Goal: Task Accomplishment & Management: Manage account settings

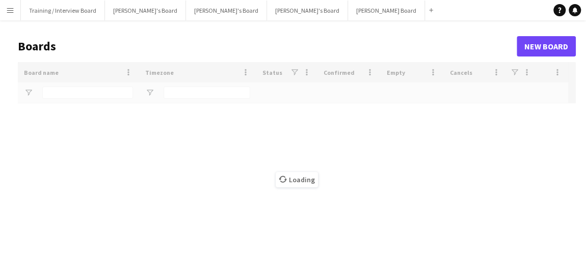
click at [10, 12] on app-icon "Menu" at bounding box center [10, 10] width 8 height 8
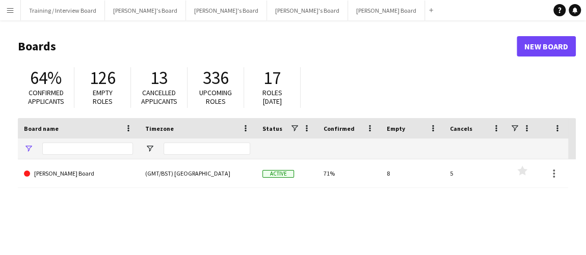
type input "****"
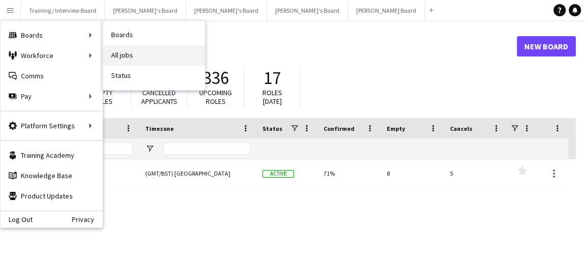
click at [161, 62] on link "All jobs" at bounding box center [154, 55] width 102 height 20
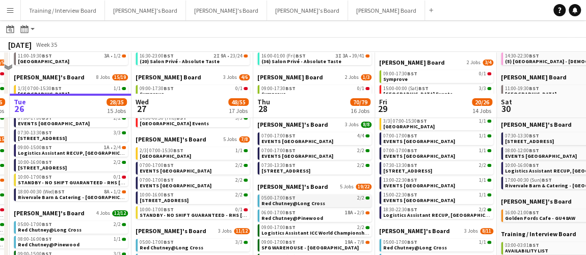
scroll to position [44, 0]
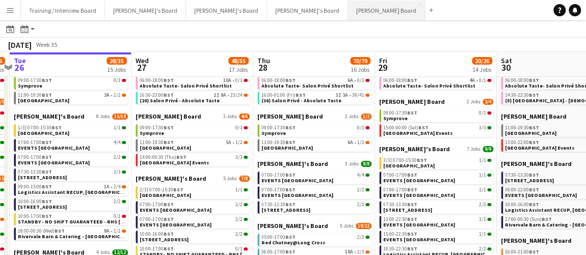
click at [348, 9] on button "[PERSON_NAME] Board Close" at bounding box center [386, 11] width 77 height 20
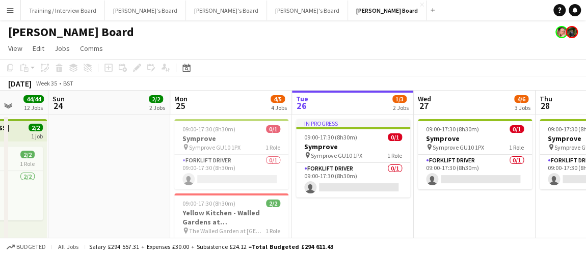
drag, startPoint x: 275, startPoint y: 221, endPoint x: 479, endPoint y: 214, distance: 204.1
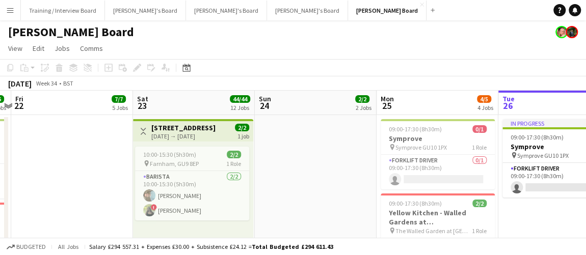
drag, startPoint x: 229, startPoint y: 187, endPoint x: 291, endPoint y: 186, distance: 61.7
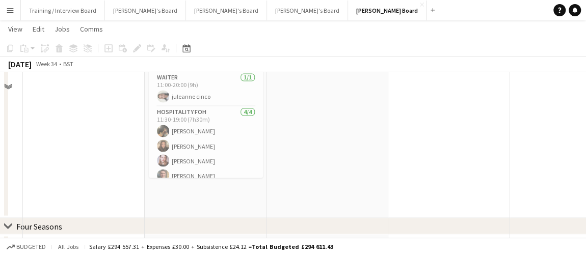
scroll to position [834, 0]
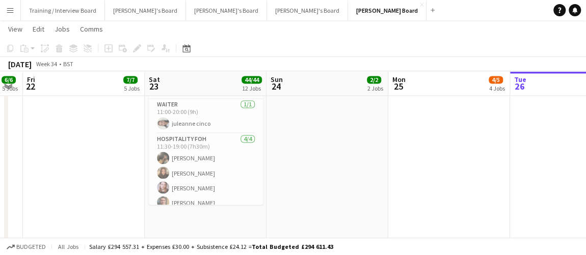
drag, startPoint x: 313, startPoint y: 183, endPoint x: 319, endPoint y: 180, distance: 6.6
click at [317, 180] on app-calendar-viewport "Wed 20 3/3 3 Jobs Thu 21 6/6 5 Jobs Fri 22 7/7 5 Jobs Sat 23 44/44 12 Jobs Sun …" at bounding box center [293, 9] width 586 height 1606
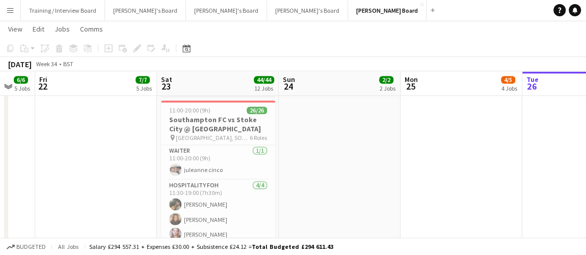
scroll to position [0, 313]
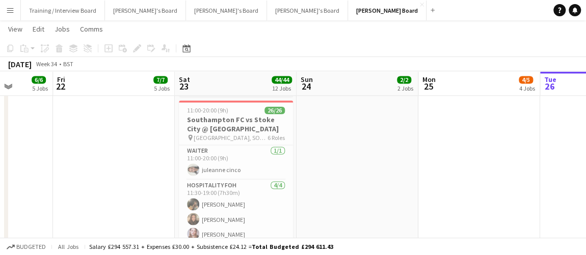
drag, startPoint x: 356, startPoint y: 196, endPoint x: 374, endPoint y: 192, distance: 18.4
click at [374, 192] on app-calendar-viewport "Tue 19 Wed 20 3/3 3 Jobs Thu 21 6/6 5 Jobs Fri 22 7/7 5 Jobs Sat 23 44/44 12 Jo…" at bounding box center [293, 55] width 586 height 1606
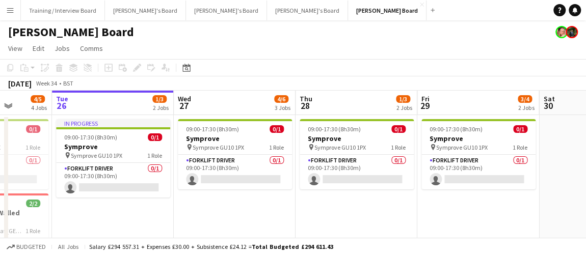
scroll to position [0, 315]
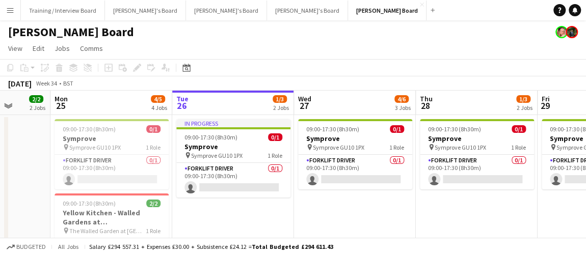
drag, startPoint x: 396, startPoint y: 188, endPoint x: 28, endPoint y: 176, distance: 368.3
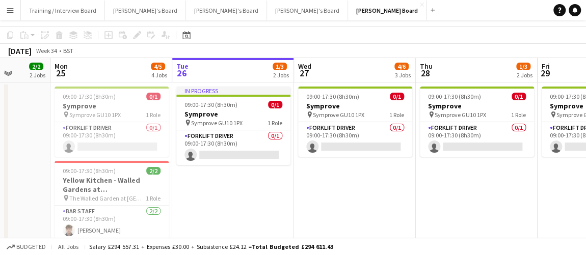
scroll to position [0, 0]
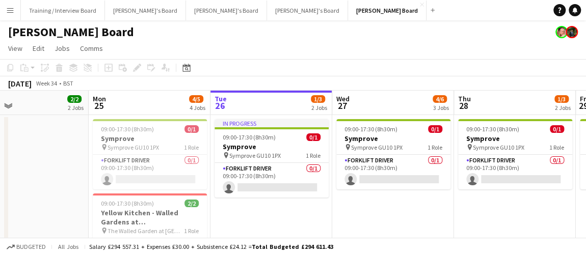
drag, startPoint x: 346, startPoint y: 195, endPoint x: 398, endPoint y: 234, distance: 64.4
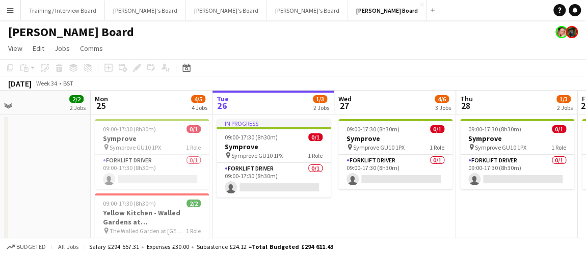
drag, startPoint x: 307, startPoint y: 196, endPoint x: 201, endPoint y: 68, distance: 166.6
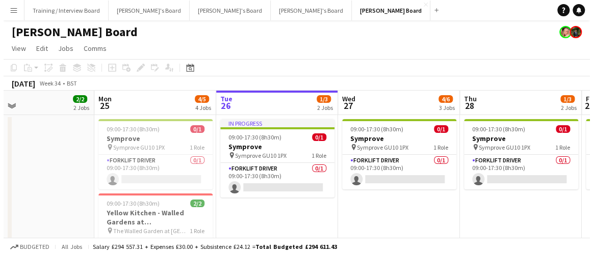
scroll to position [0, 236]
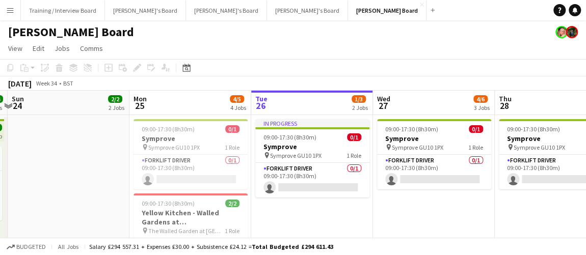
click at [120, 21] on div "[PERSON_NAME] Board" at bounding box center [293, 29] width 586 height 19
click at [126, 4] on button "[PERSON_NAME]'s Board Close" at bounding box center [145, 11] width 81 height 20
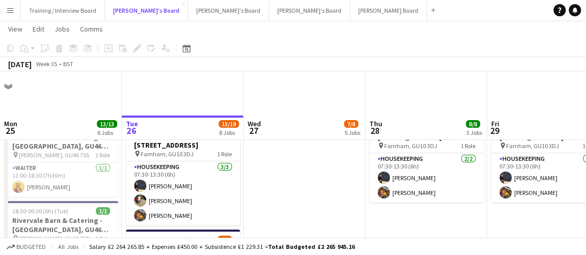
scroll to position [92, 0]
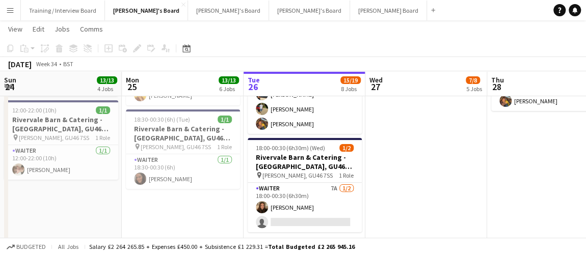
drag, startPoint x: 286, startPoint y: 202, endPoint x: 200, endPoint y: 207, distance: 86.3
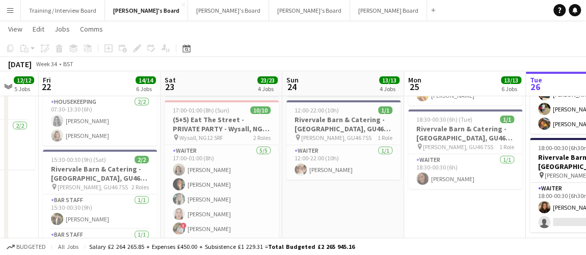
scroll to position [0, 299]
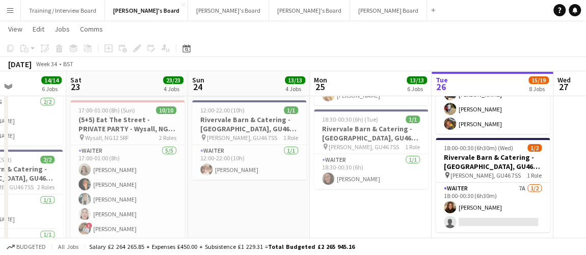
drag, startPoint x: 240, startPoint y: 204, endPoint x: 363, endPoint y: 201, distance: 122.4
click at [95, 113] on span "17:00-01:00 (8h) (Sun)" at bounding box center [107, 111] width 57 height 8
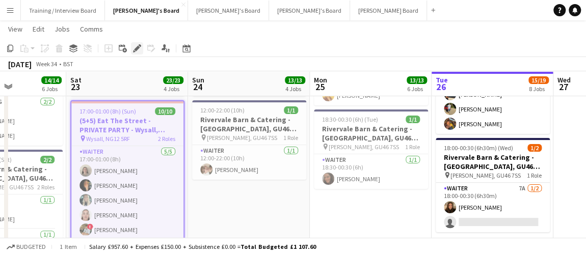
click at [137, 50] on icon "Edit" at bounding box center [137, 48] width 8 height 8
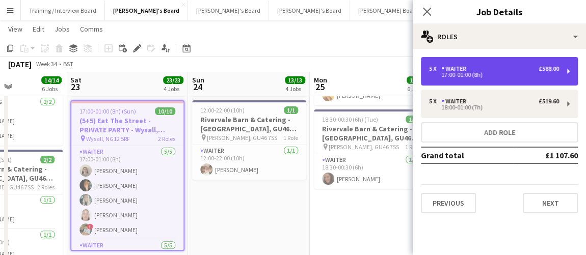
click at [510, 71] on div "5 x Waiter £588.00" at bounding box center [494, 68] width 130 height 7
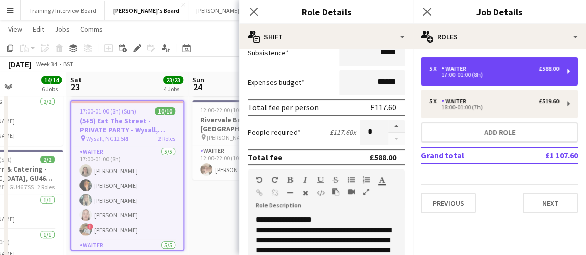
scroll to position [231, 0]
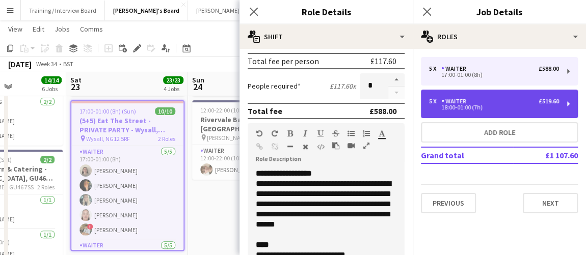
click at [471, 95] on div "5 x Waiter £519.60 18:00-01:00 (7h)" at bounding box center [499, 104] width 157 height 29
type input "*****"
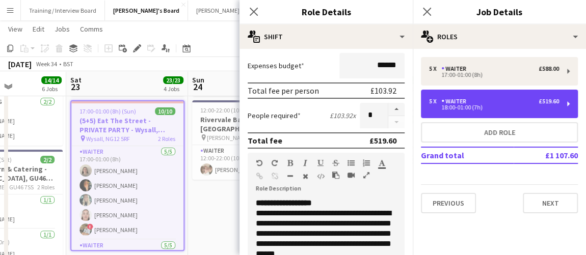
scroll to position [185, 0]
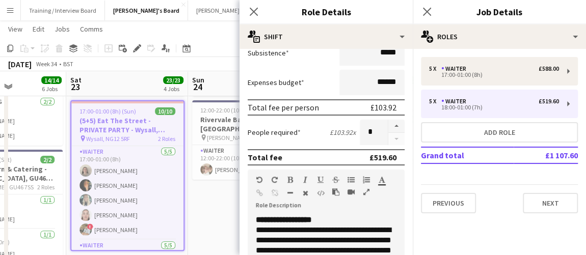
click at [225, 234] on app-date-cell "07:30-13:30 (6h) [STREET_ADDRESS] pin Farnham, GU10 3DJ 1 Role Housekeeping [DA…" at bounding box center [249, 159] width 122 height 274
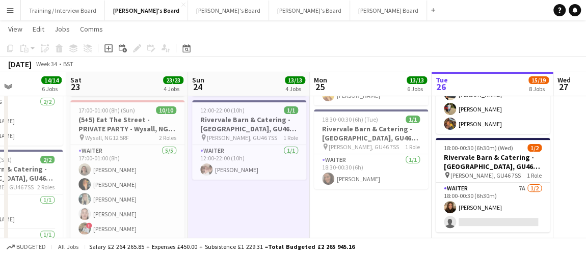
drag, startPoint x: 263, startPoint y: 214, endPoint x: 241, endPoint y: 199, distance: 26.0
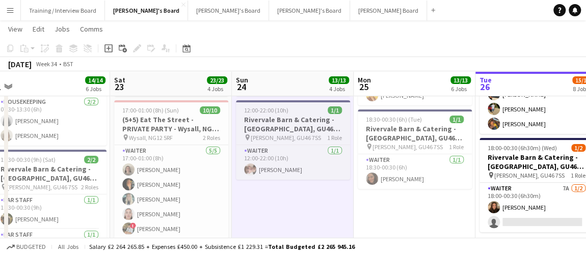
drag, startPoint x: 355, startPoint y: 211, endPoint x: 260, endPoint y: 123, distance: 129.5
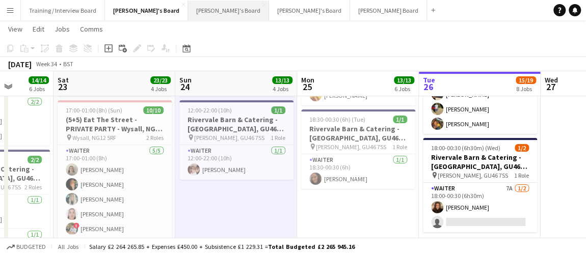
click at [188, 19] on button "[PERSON_NAME]'s Board Close" at bounding box center [228, 11] width 81 height 20
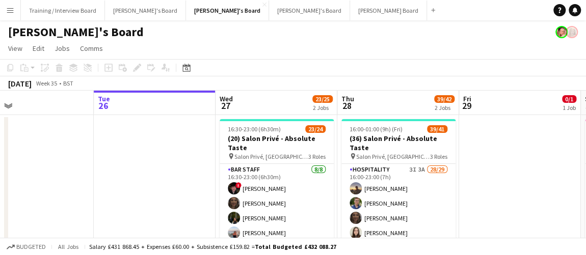
scroll to position [0, 273]
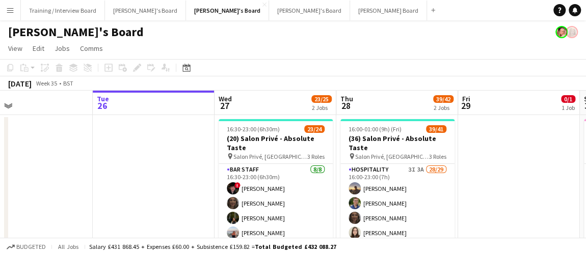
drag, startPoint x: 555, startPoint y: 192, endPoint x: 500, endPoint y: 11, distance: 189.3
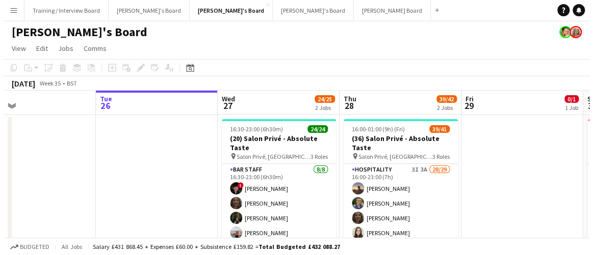
scroll to position [0, 280]
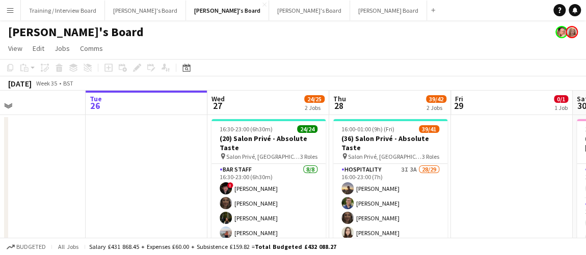
click at [71, 8] on button "Training / Interview Board Close" at bounding box center [63, 11] width 84 height 20
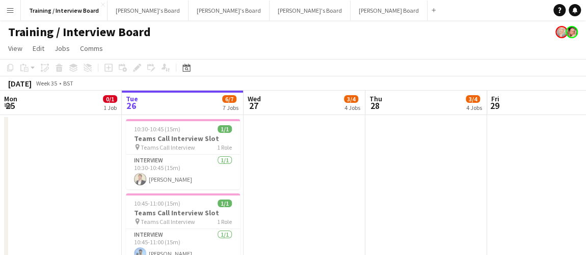
drag, startPoint x: 333, startPoint y: 155, endPoint x: 372, endPoint y: 158, distance: 38.3
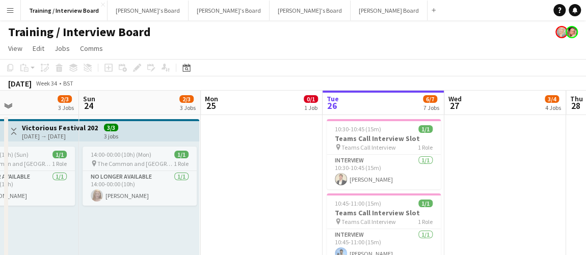
drag, startPoint x: 203, startPoint y: 202, endPoint x: 328, endPoint y: 200, distance: 124.9
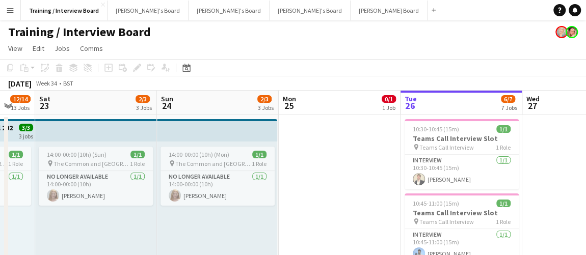
drag, startPoint x: 300, startPoint y: 229, endPoint x: 379, endPoint y: 221, distance: 79.4
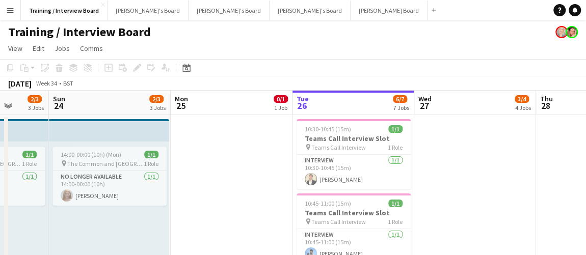
drag, startPoint x: 177, startPoint y: 222, endPoint x: 190, endPoint y: 218, distance: 13.2
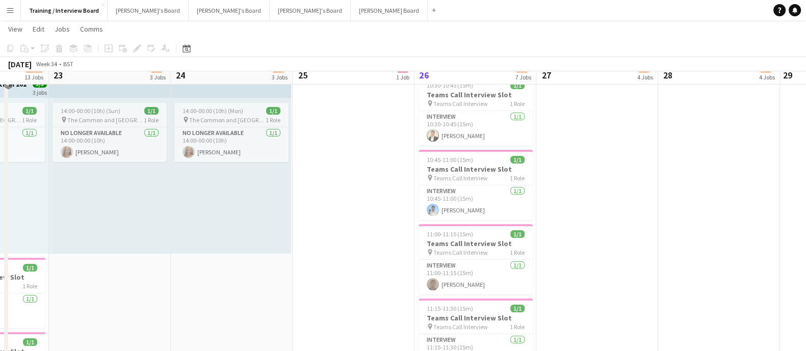
scroll to position [29, 0]
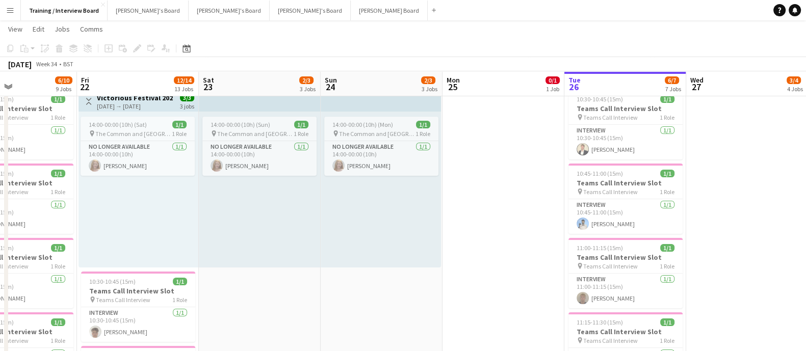
drag, startPoint x: 207, startPoint y: 281, endPoint x: 355, endPoint y: 279, distance: 148.9
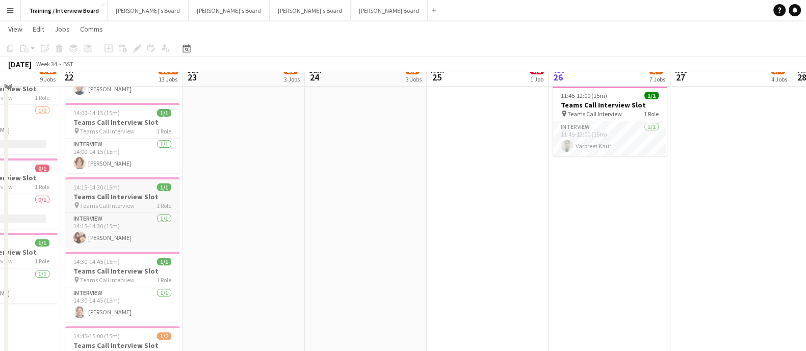
scroll to position [411, 0]
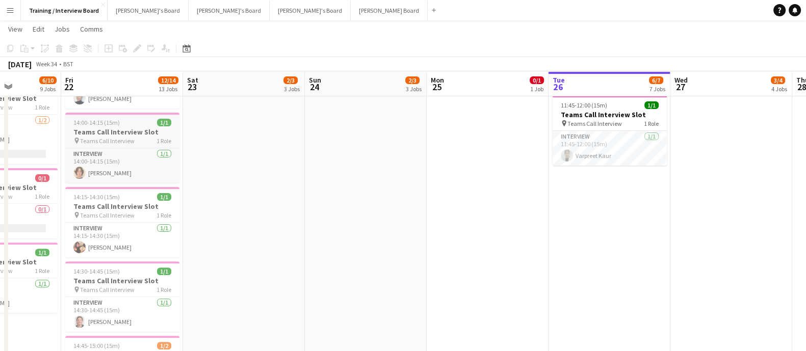
click at [134, 130] on h3 "Teams Call Interview Slot" at bounding box center [122, 131] width 114 height 9
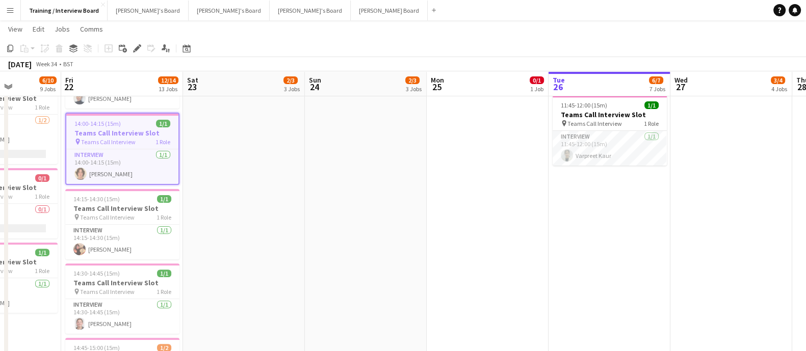
click at [591, 202] on app-date-cell "10:30-10:45 (15m) 1/1 Teams Call Interview Slot pin Teams Call Interview 1 Role…" at bounding box center [610, 234] width 122 height 1062
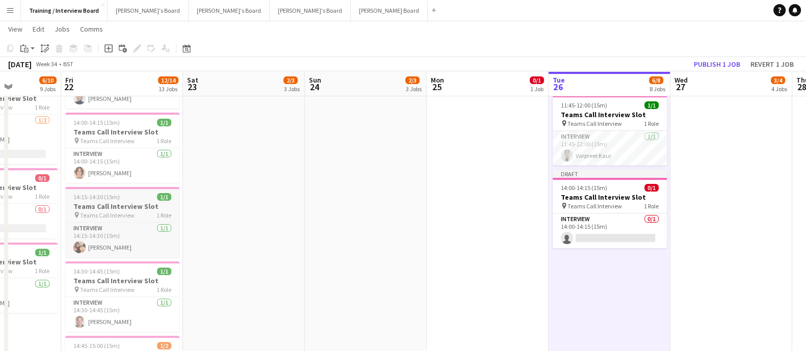
click at [132, 197] on div "14:15-14:30 (15m) 1/1" at bounding box center [122, 197] width 114 height 8
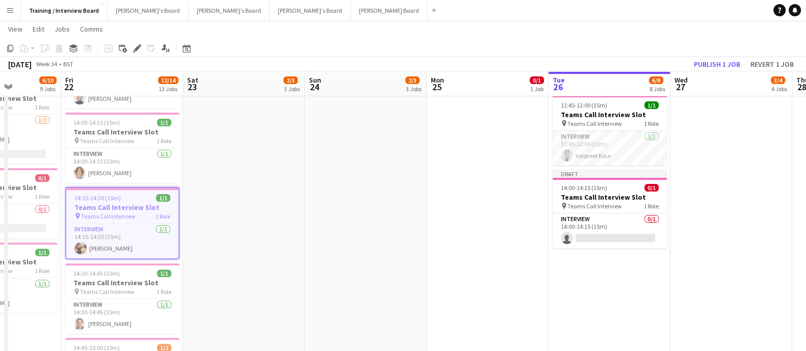
click at [592, 255] on app-date-cell "10:30-10:45 (15m) 1/1 Teams Call Interview Slot pin Teams Call Interview 1 Role…" at bounding box center [610, 234] width 122 height 1062
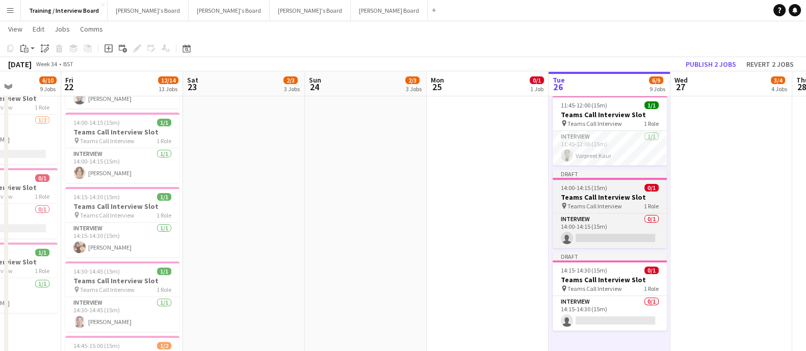
click at [592, 200] on h3 "Teams Call Interview Slot" at bounding box center [610, 197] width 114 height 9
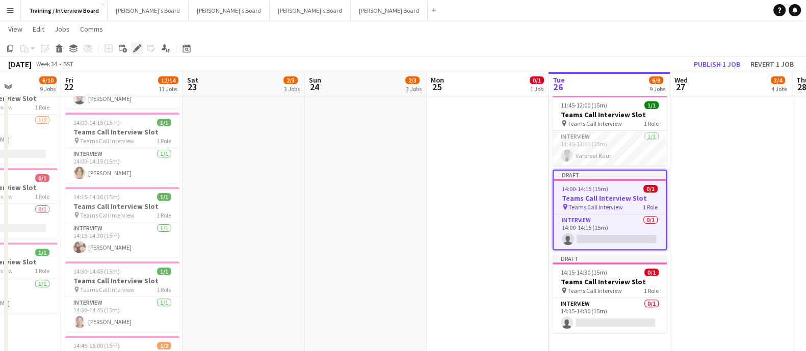
click at [135, 43] on div "Edit" at bounding box center [137, 48] width 12 height 12
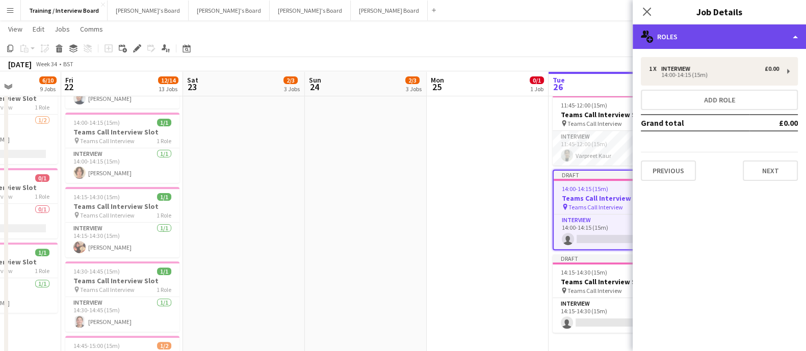
click at [592, 32] on div "multiple-users-add Roles" at bounding box center [719, 36] width 173 height 24
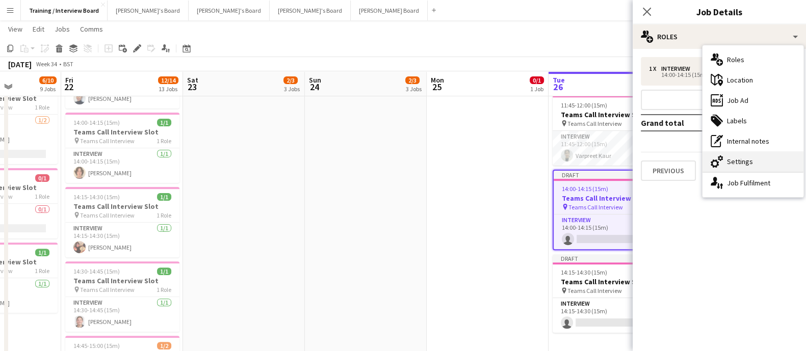
click at [592, 163] on div "cog-double-3 Settings" at bounding box center [753, 161] width 101 height 20
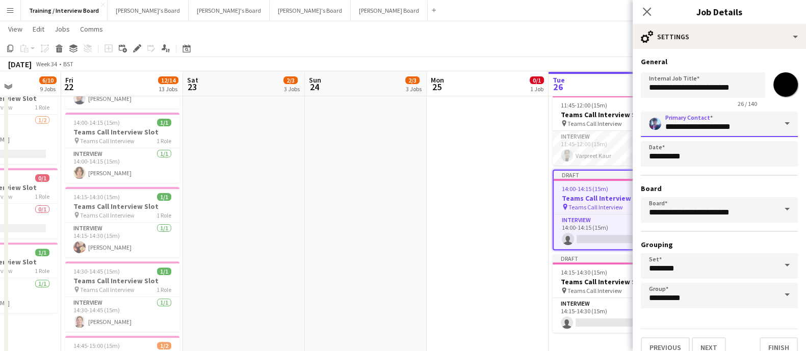
click at [592, 125] on input "**********" at bounding box center [719, 124] width 157 height 25
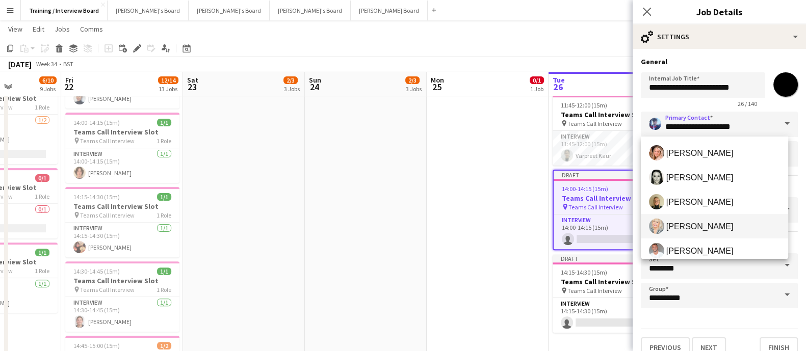
click at [592, 225] on span "[PERSON_NAME]" at bounding box center [714, 226] width 131 height 15
type input "**********"
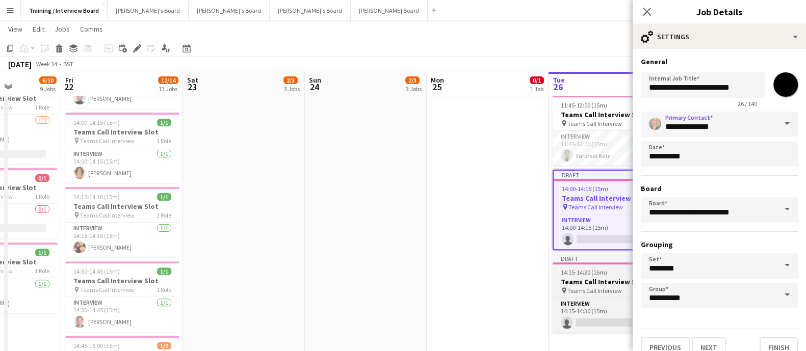
click at [592, 255] on div "14:15-14:30 (15m) 0/1" at bounding box center [610, 273] width 114 height 8
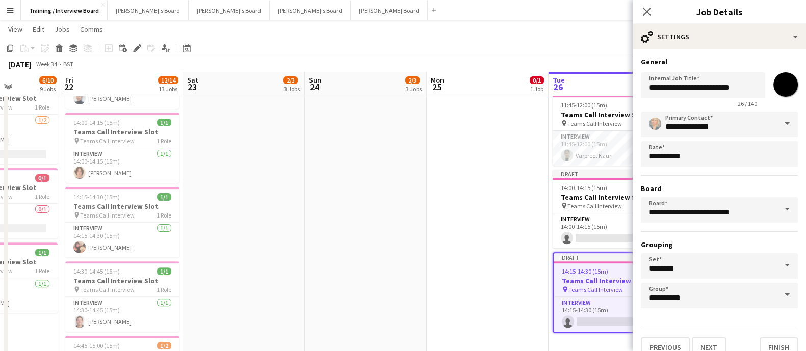
click at [592, 119] on span at bounding box center [787, 124] width 21 height 24
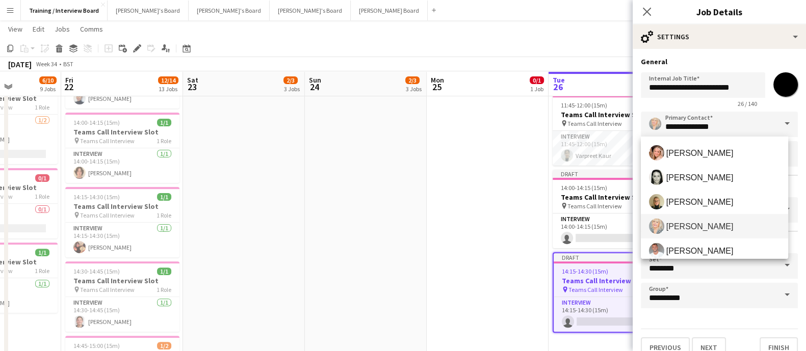
click at [431, 255] on app-date-cell at bounding box center [488, 234] width 122 height 1062
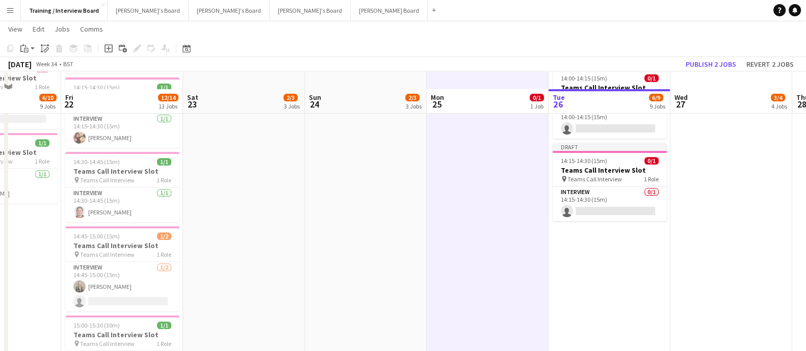
scroll to position [539, 0]
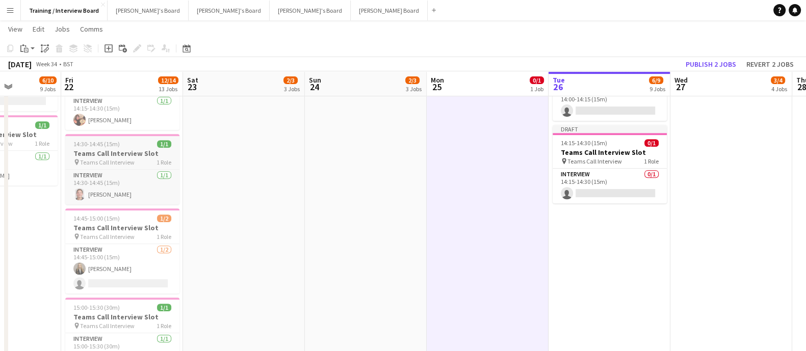
click at [119, 153] on h3 "Teams Call Interview Slot" at bounding box center [122, 153] width 114 height 9
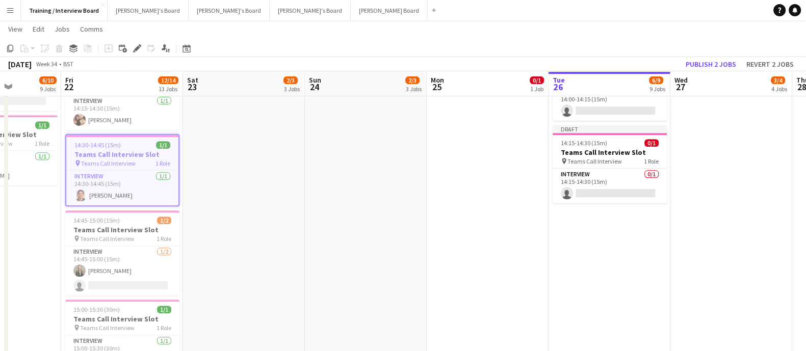
click at [592, 255] on app-date-cell "10:30-10:45 (15m) 1/1 Teams Call Interview Slot pin Teams Call Interview 1 Role…" at bounding box center [610, 106] width 122 height 1062
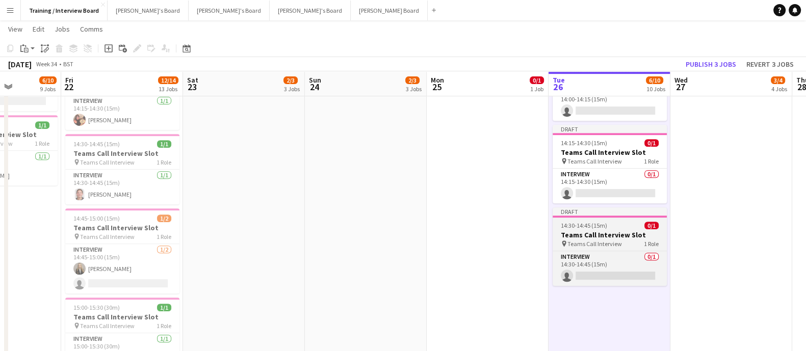
click at [592, 230] on h3 "Teams Call Interview Slot" at bounding box center [610, 234] width 114 height 9
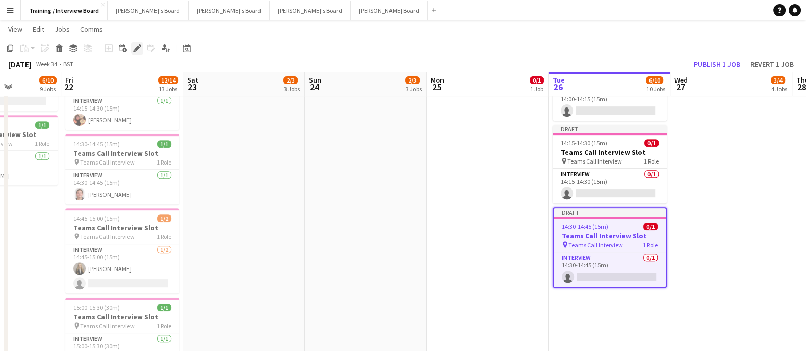
click at [138, 49] on icon "Edit" at bounding box center [137, 48] width 8 height 8
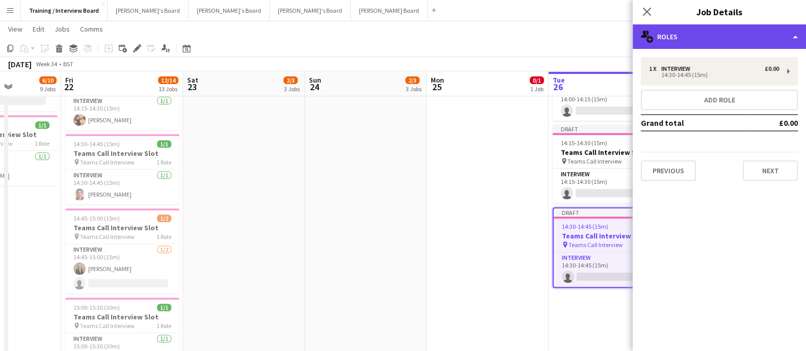
click at [592, 32] on div "multiple-users-add Roles" at bounding box center [719, 36] width 173 height 24
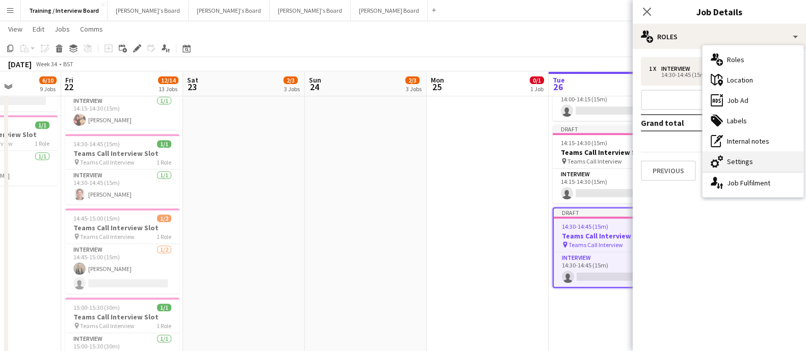
click at [592, 157] on div "cog-double-3 Settings" at bounding box center [753, 161] width 101 height 20
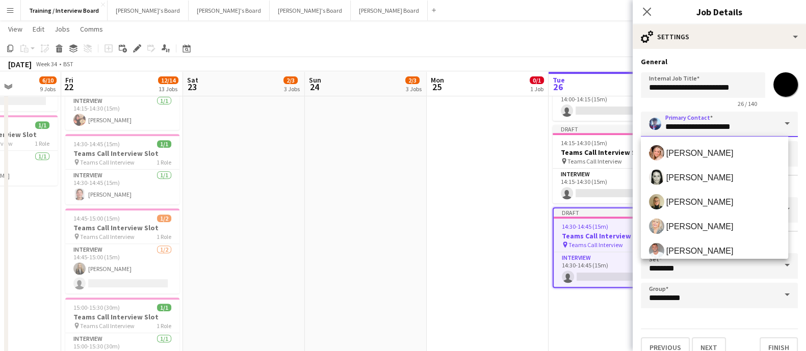
click at [592, 113] on input "**********" at bounding box center [719, 124] width 157 height 25
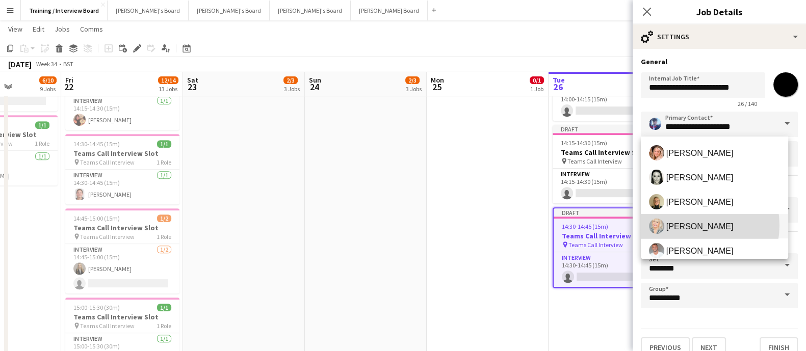
click at [592, 225] on span "[PERSON_NAME]" at bounding box center [699, 227] width 67 height 10
type input "**********"
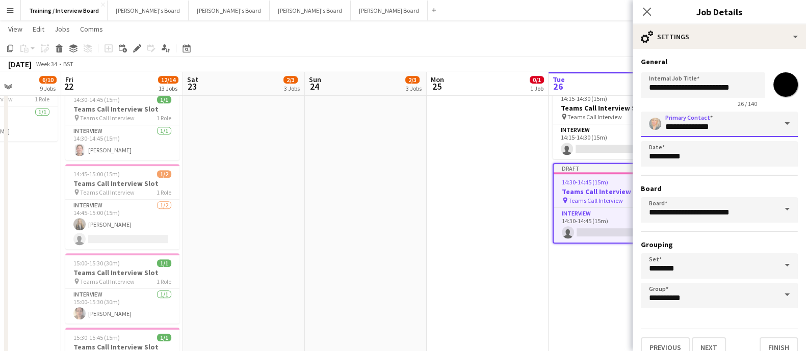
scroll to position [603, 0]
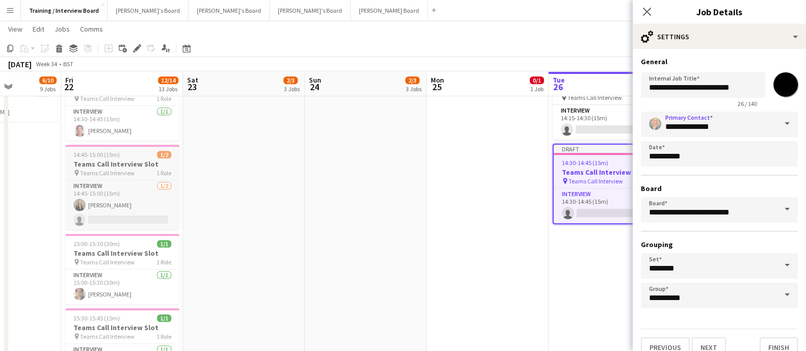
click at [131, 161] on h3 "Teams Call Interview Slot" at bounding box center [122, 164] width 114 height 9
type input "**********"
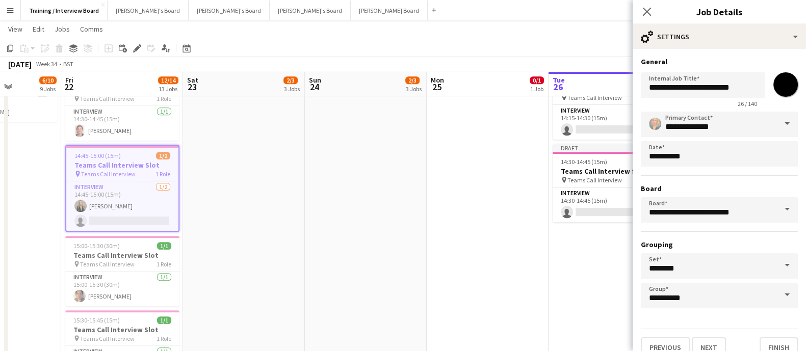
click at [586, 255] on app-date-cell "10:30-10:45 (15m) 1/1 Teams Call Interview Slot pin Teams Call Interview 1 Role…" at bounding box center [610, 43] width 122 height 1062
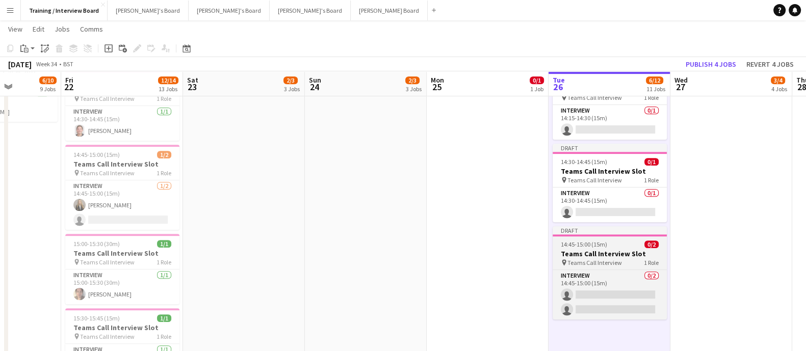
click at [592, 253] on h3 "Teams Call Interview Slot" at bounding box center [610, 253] width 114 height 9
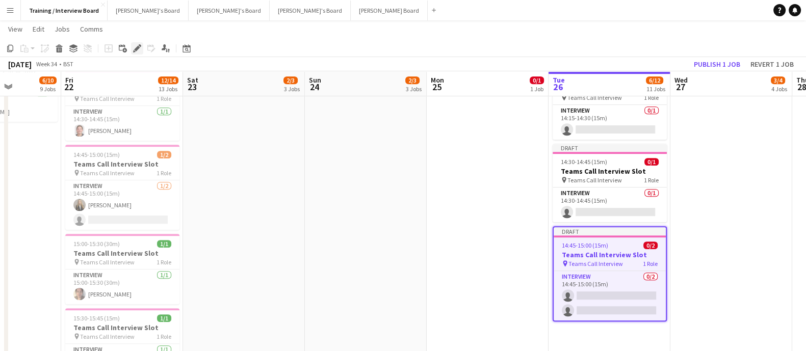
click at [136, 51] on icon "Edit" at bounding box center [137, 48] width 8 height 8
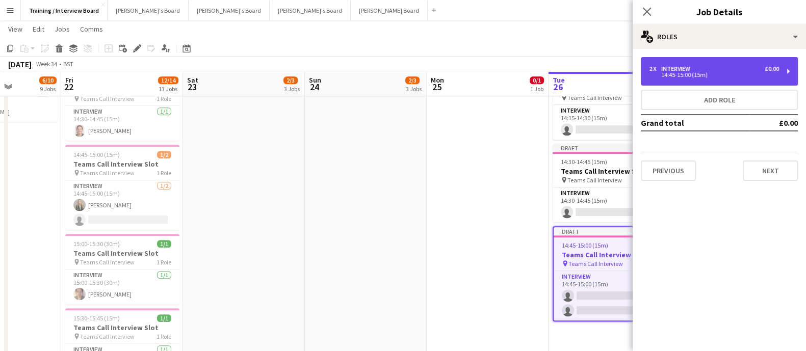
click at [592, 84] on div "2 x Interview £0.00 14:45-15:00 (15m)" at bounding box center [719, 71] width 157 height 29
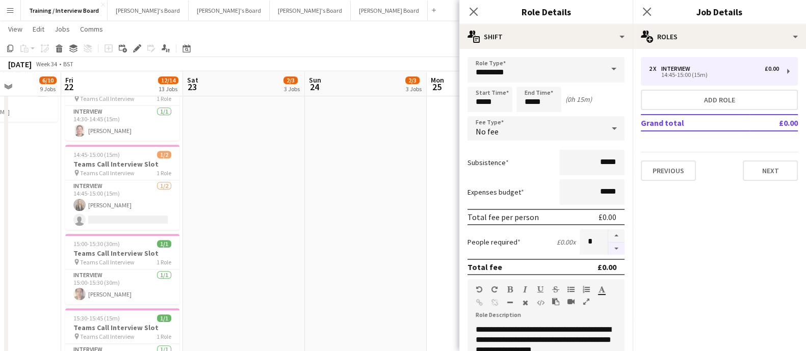
click at [592, 251] on button "button" at bounding box center [616, 249] width 16 height 13
type input "*"
click at [344, 220] on app-date-cell "14:00-00:00 (10h) (Mon) 1/1 pin The [GEOGRAPHIC_DATA], [GEOGRAPHIC_DATA], [GEOG…" at bounding box center [366, 43] width 122 height 1062
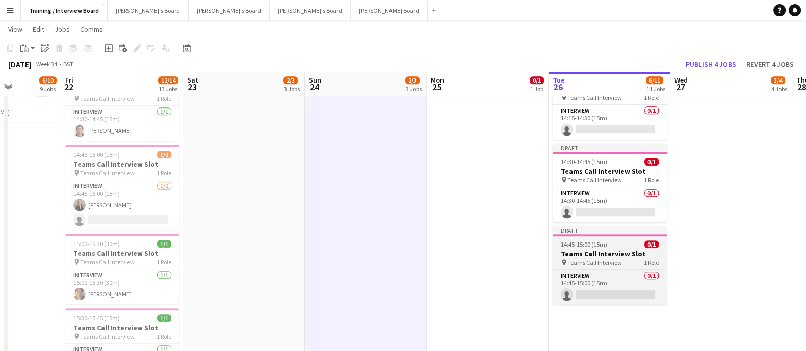
click at [592, 252] on h3 "Teams Call Interview Slot" at bounding box center [610, 253] width 114 height 9
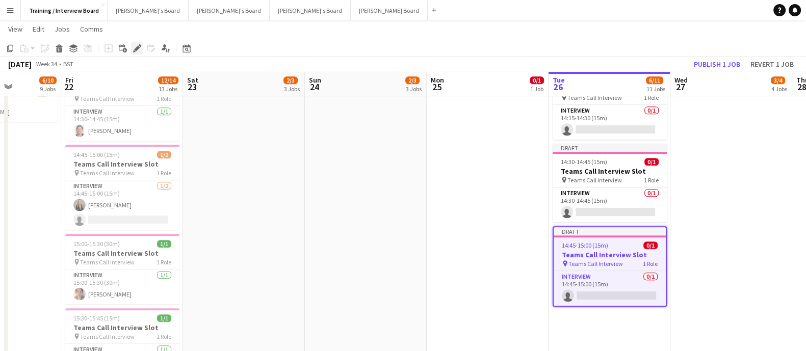
click at [137, 51] on icon "Edit" at bounding box center [137, 48] width 8 height 8
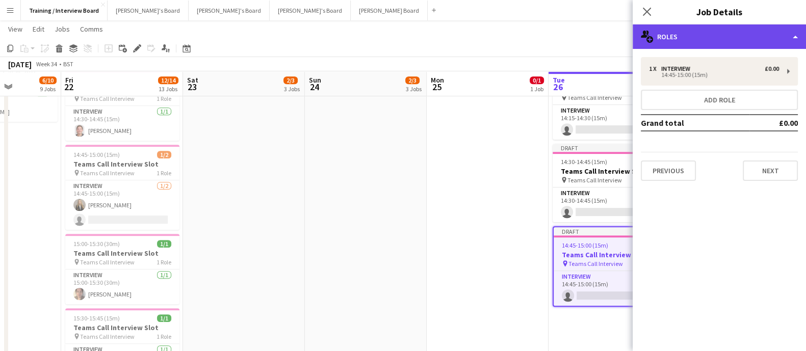
click at [592, 42] on div "multiple-users-add Roles" at bounding box center [719, 36] width 173 height 24
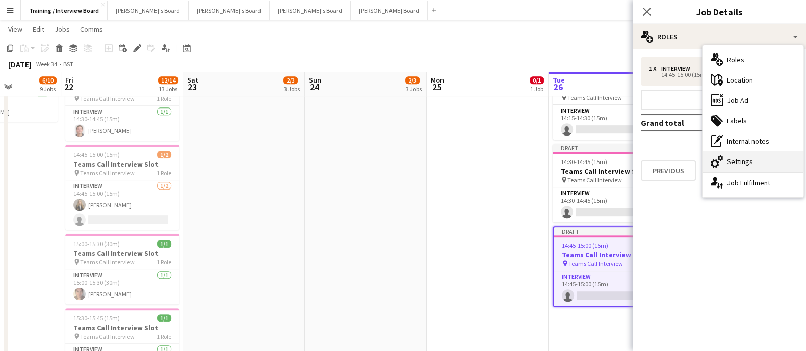
click at [592, 159] on div "cog-double-3 Settings" at bounding box center [753, 161] width 101 height 20
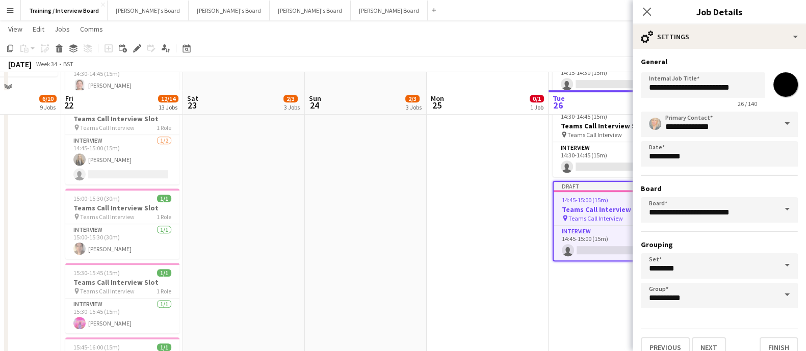
scroll to position [666, 0]
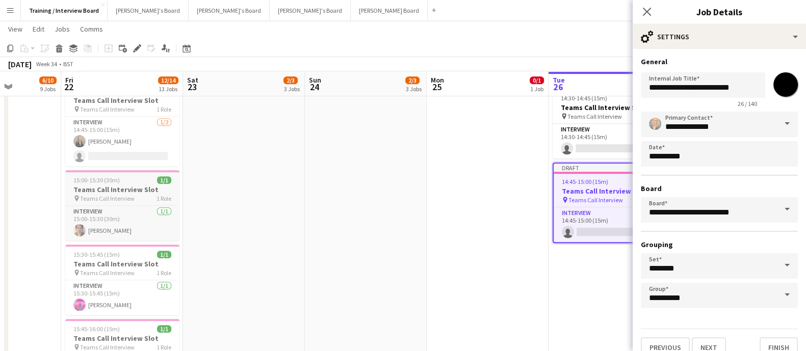
click at [122, 190] on h3 "Teams Call Interview Slot" at bounding box center [122, 189] width 114 height 9
type input "**********"
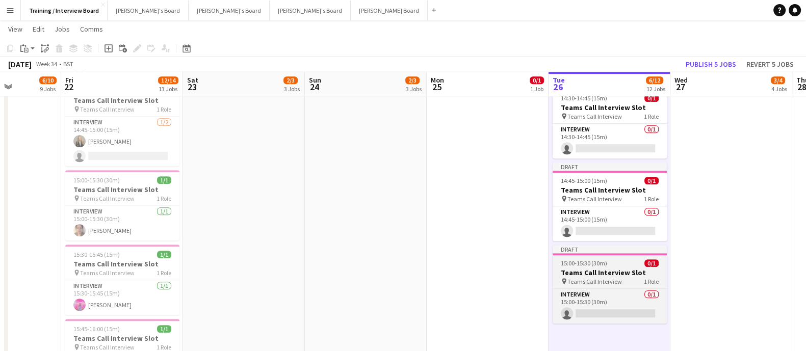
click at [592, 255] on span "15:00-15:30 (30m)" at bounding box center [584, 264] width 46 height 8
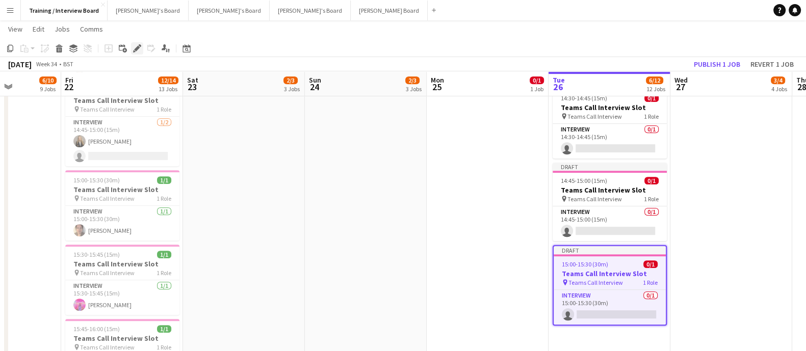
click at [135, 49] on icon at bounding box center [137, 49] width 6 height 6
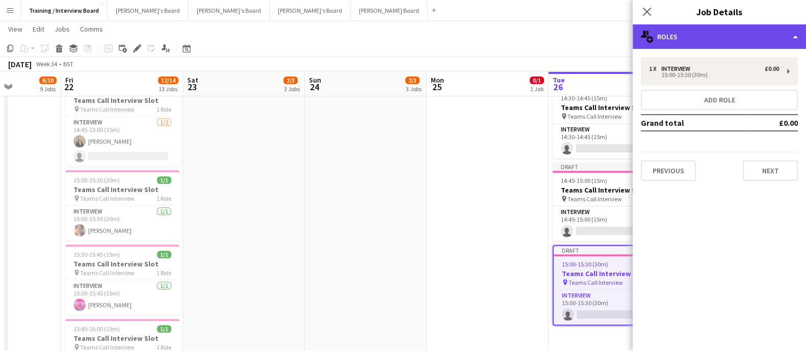
click at [592, 38] on div "multiple-users-add Roles" at bounding box center [719, 36] width 173 height 24
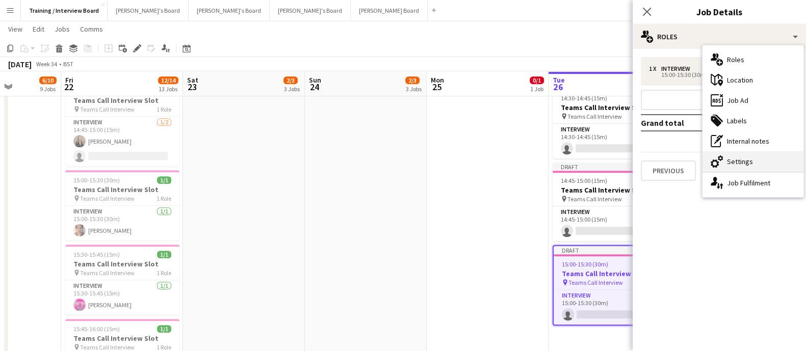
click at [592, 162] on div "cog-double-3 Settings" at bounding box center [753, 161] width 101 height 20
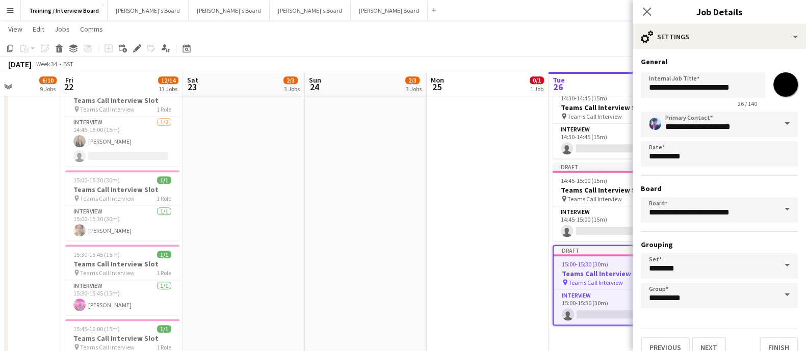
click at [592, 108] on form "**********" at bounding box center [719, 207] width 173 height 301
click at [592, 121] on input "**********" at bounding box center [719, 124] width 157 height 25
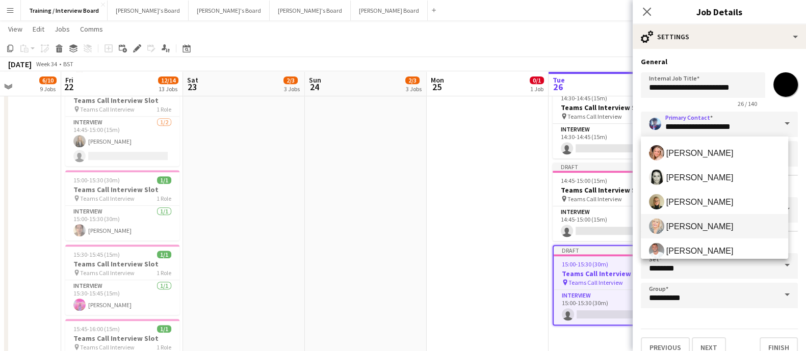
click at [592, 232] on span "[PERSON_NAME]" at bounding box center [714, 226] width 131 height 15
type input "**********"
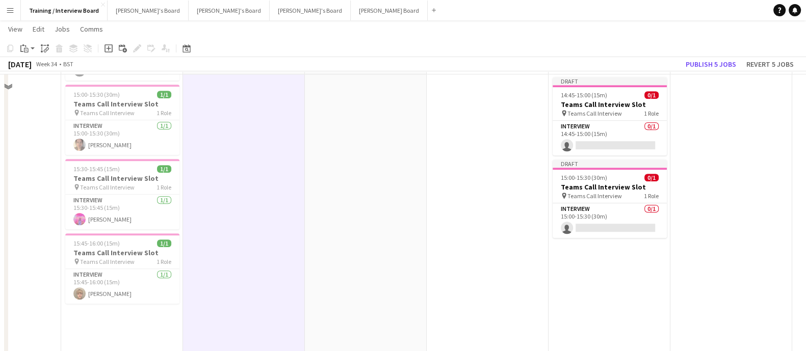
scroll to position [730, 0]
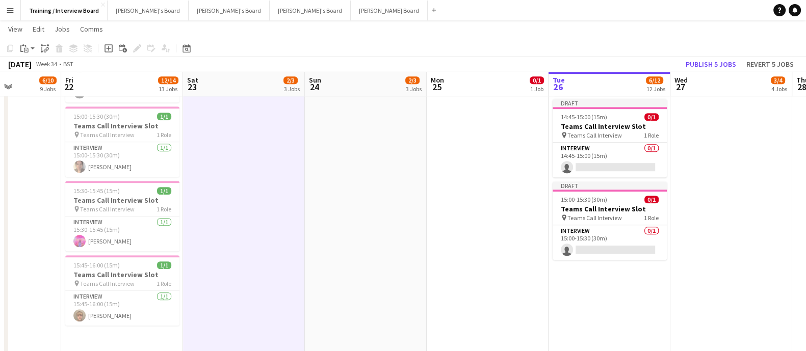
drag, startPoint x: 313, startPoint y: 248, endPoint x: 382, endPoint y: 255, distance: 69.7
click at [382, 255] on app-calendar-viewport "Tue 19 10/11 11 Jobs Wed 20 28/71 15 Jobs Thu 21 6/10 9 Jobs Fri 22 12/14 13 Jo…" at bounding box center [403, 246] width 806 height 1872
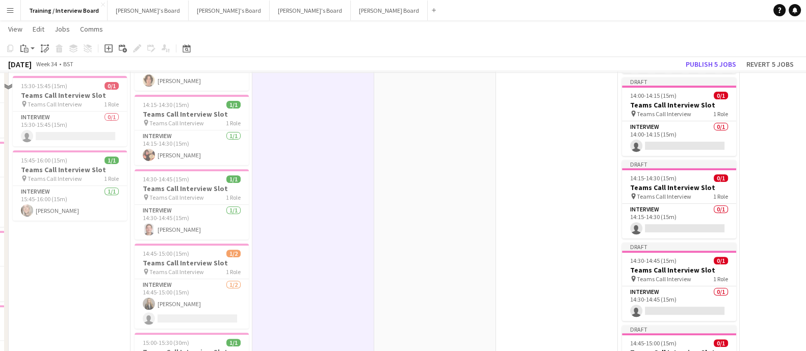
scroll to position [475, 0]
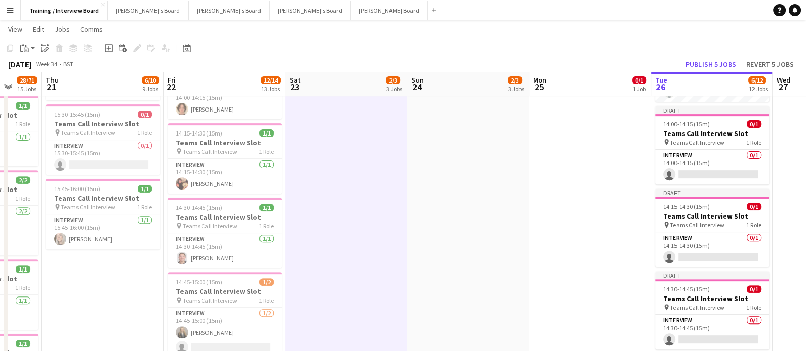
drag, startPoint x: 64, startPoint y: 253, endPoint x: 82, endPoint y: 255, distance: 18.5
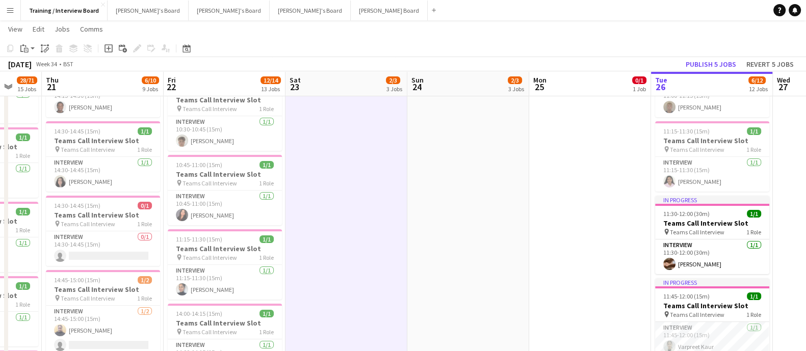
scroll to position [0, 295]
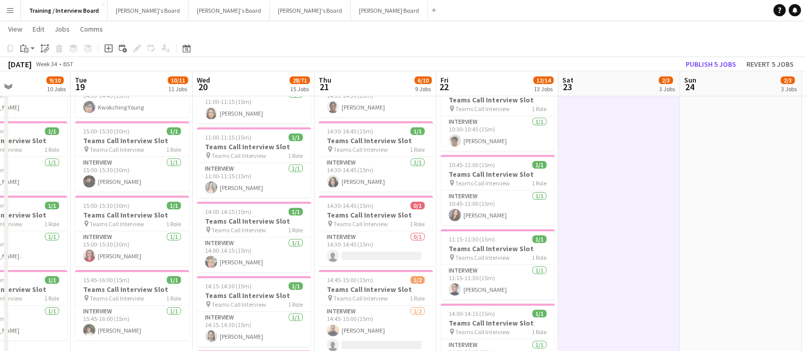
drag, startPoint x: 122, startPoint y: 226, endPoint x: 345, endPoint y: 244, distance: 223.0
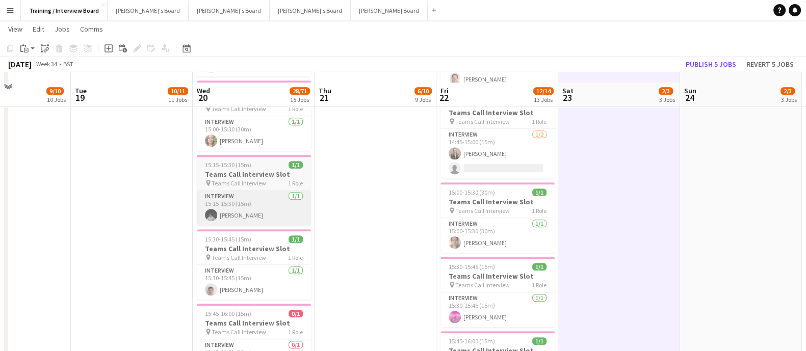
scroll to position [666, 0]
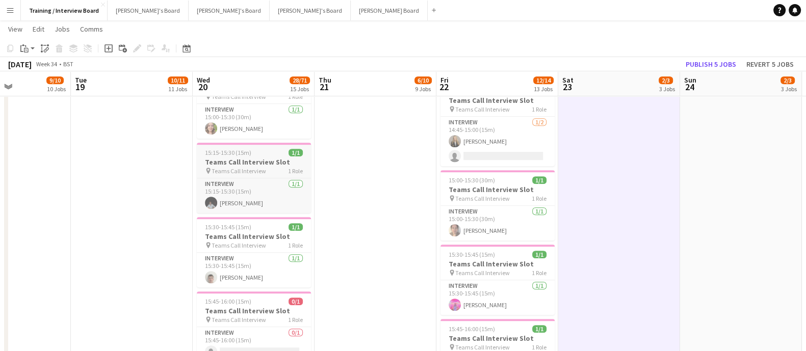
click at [245, 149] on span "15:15-15:30 (15m)" at bounding box center [228, 153] width 46 height 8
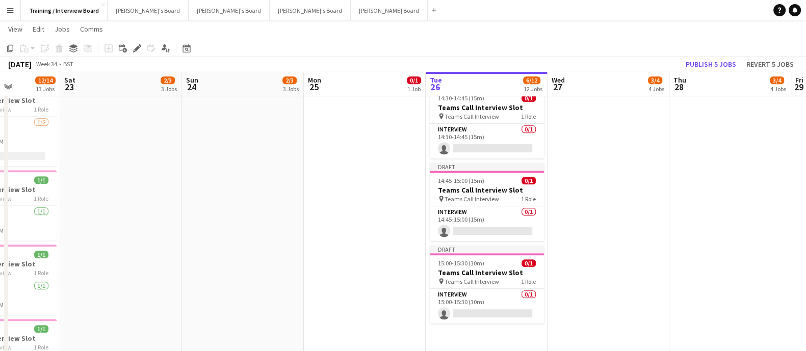
scroll to position [0, 353]
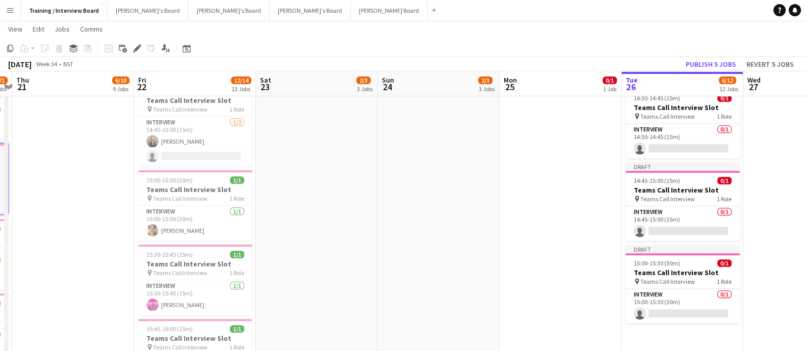
drag, startPoint x: 669, startPoint y: 253, endPoint x: 229, endPoint y: 242, distance: 440.2
click at [229, 242] on app-calendar-viewport "Mon 18 9/10 10 Jobs Tue 19 10/11 11 Jobs Wed 20 28/71 15 Jobs Thu 21 6/10 9 Job…" at bounding box center [403, 309] width 806 height 1872
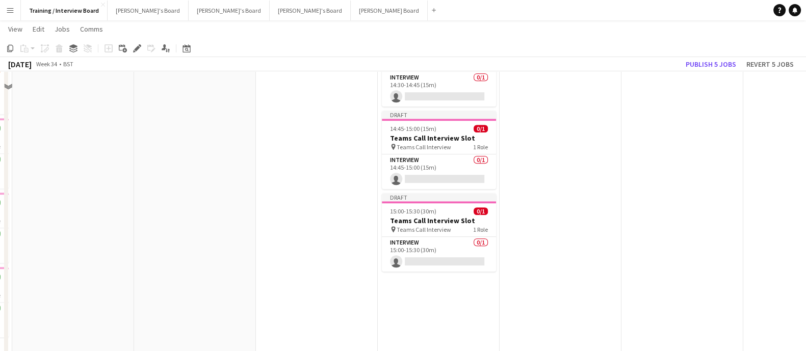
scroll to position [730, 0]
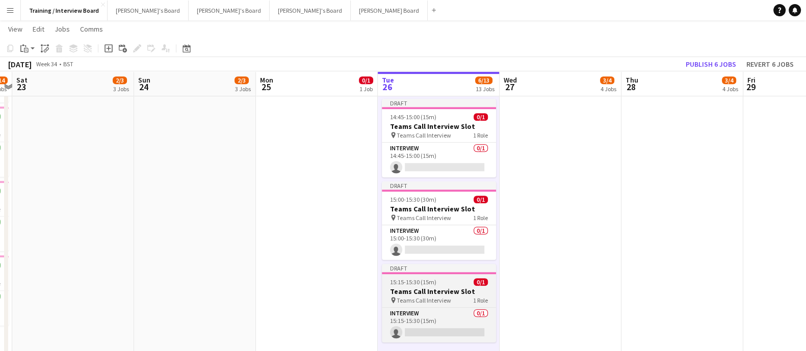
click at [421, 255] on h3 "Teams Call Interview Slot" at bounding box center [439, 291] width 114 height 9
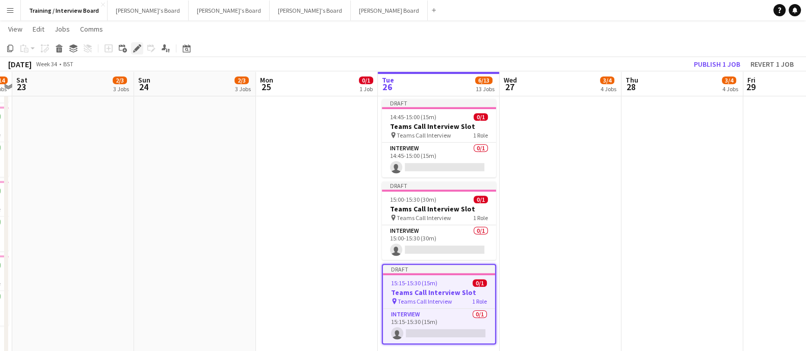
click at [138, 47] on icon at bounding box center [137, 49] width 6 height 6
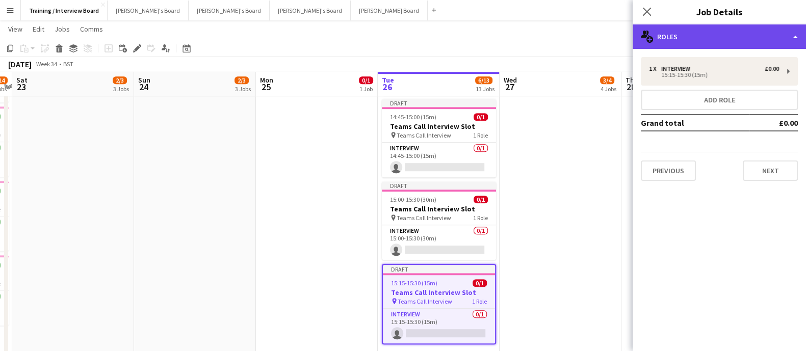
click at [592, 35] on div "multiple-users-add Roles" at bounding box center [719, 36] width 173 height 24
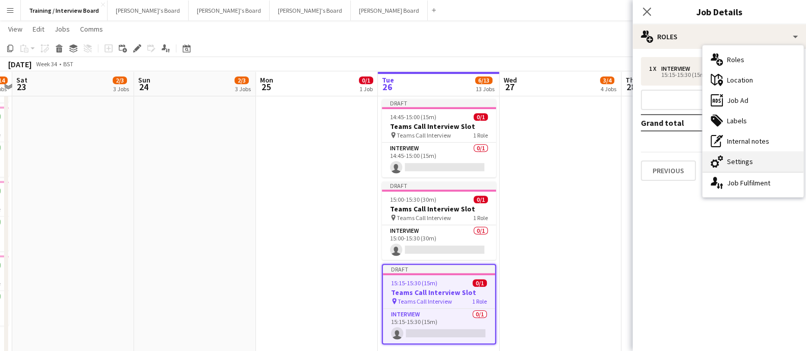
click at [592, 160] on div "cog-double-3 Settings" at bounding box center [753, 161] width 101 height 20
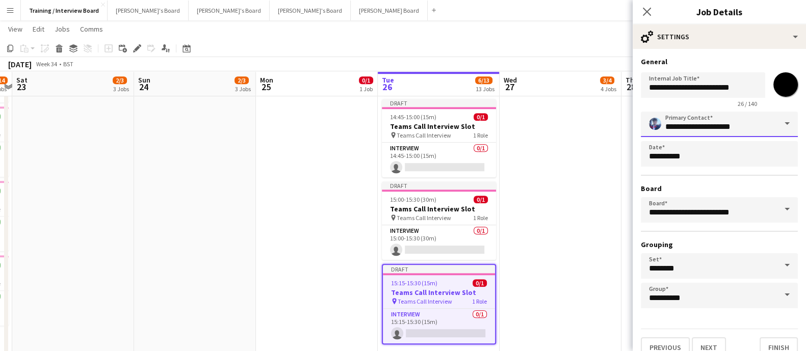
click at [592, 132] on input "**********" at bounding box center [719, 124] width 157 height 25
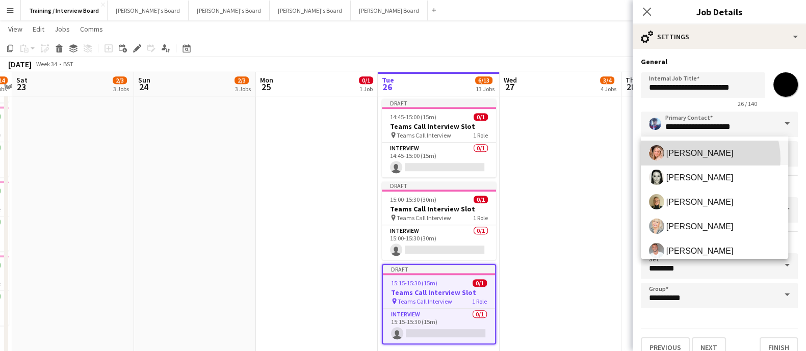
click at [592, 160] on span "[PERSON_NAME]" at bounding box center [714, 152] width 131 height 15
type input "**********"
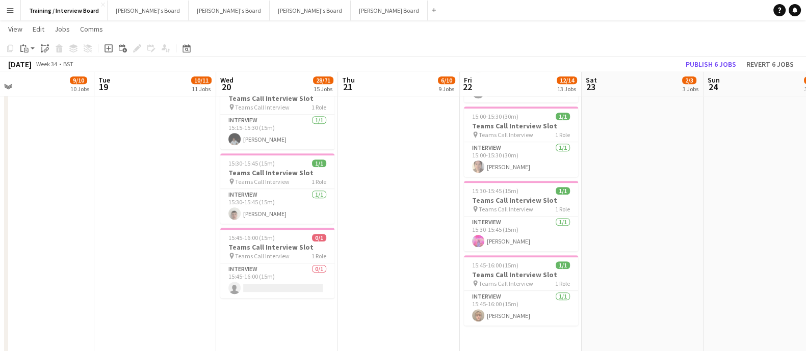
drag, startPoint x: 417, startPoint y: 246, endPoint x: 773, endPoint y: 276, distance: 357.2
click at [592, 255] on app-calendar-viewport "Sat 16 0/1 1 Job Sun 17 0/1 1 Job Mon 18 9/10 10 Jobs Tue 19 10/11 11 Jobs Wed …" at bounding box center [403, 272] width 806 height 1924
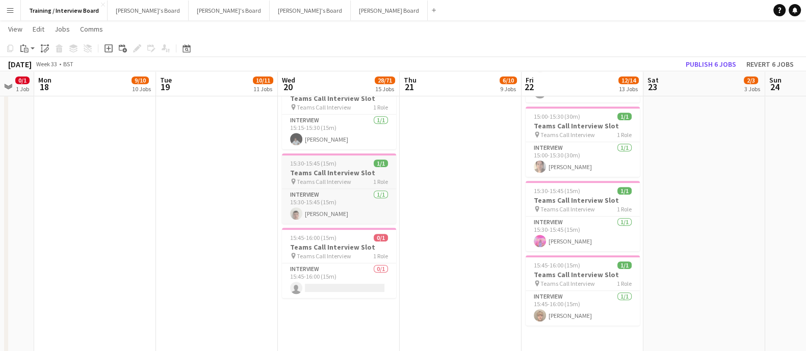
click at [360, 172] on h3 "Teams Call Interview Slot" at bounding box center [339, 172] width 114 height 9
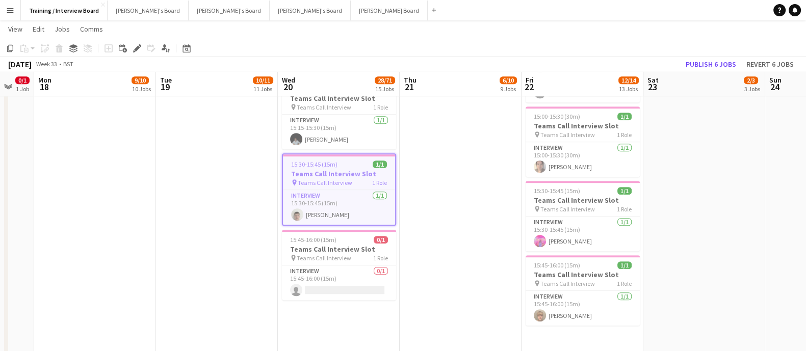
scroll to position [0, 368]
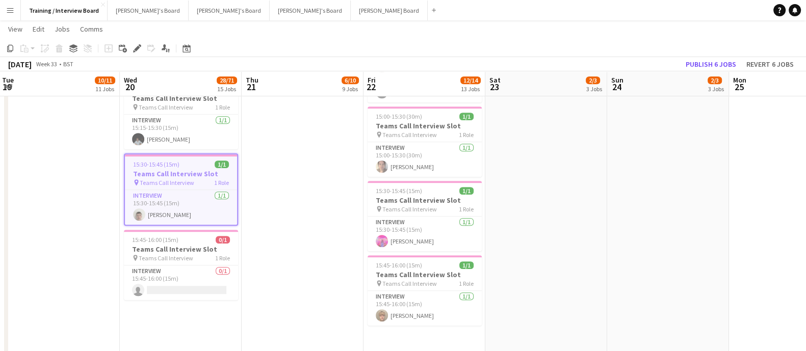
drag, startPoint x: 578, startPoint y: 239, endPoint x: 298, endPoint y: 196, distance: 283.7
click at [244, 197] on app-calendar-viewport "Sat 16 0/1 1 Job Sun 17 0/1 1 Job Mon 18 9/10 10 Jobs Tue 19 10/11 11 Jobs Wed …" at bounding box center [403, 272] width 806 height 1924
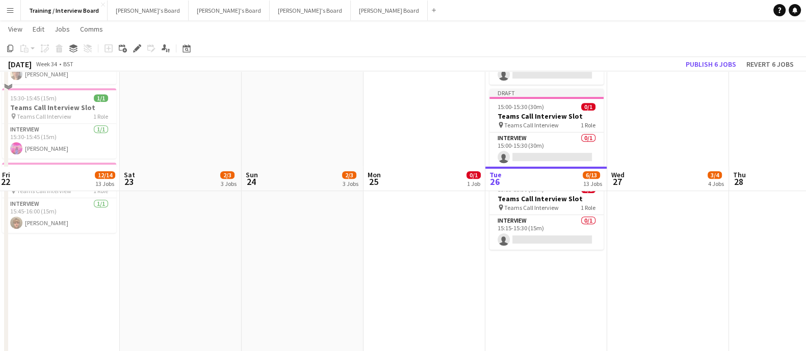
scroll to position [921, 0]
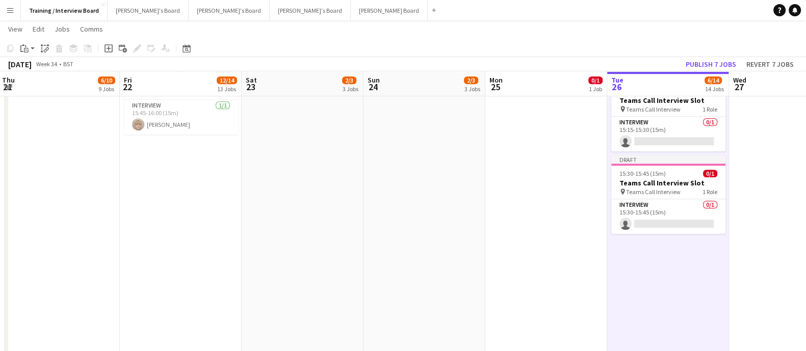
drag, startPoint x: 745, startPoint y: 236, endPoint x: 473, endPoint y: 172, distance: 279.6
click at [592, 240] on html "Menu Boards Boards Boards All jobs Status Workforce Workforce My Workforce Recr…" at bounding box center [403, 107] width 806 height 2056
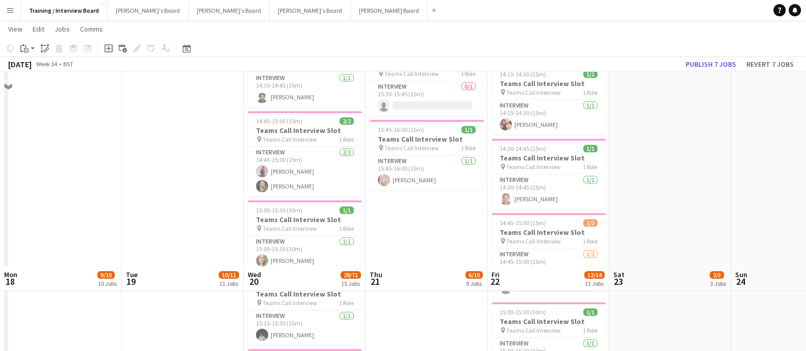
scroll to position [475, 0]
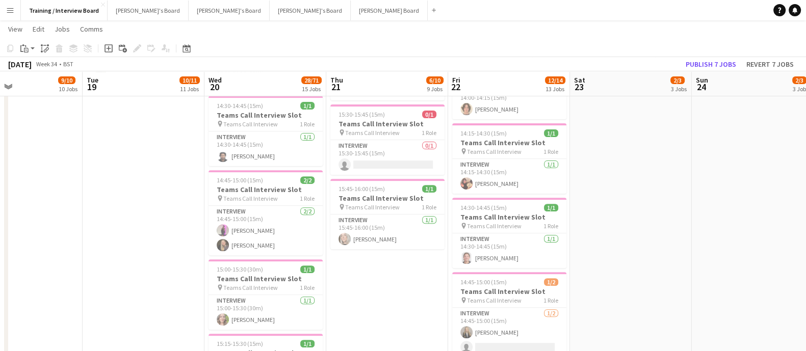
drag, startPoint x: 127, startPoint y: 256, endPoint x: 331, endPoint y: 271, distance: 204.0
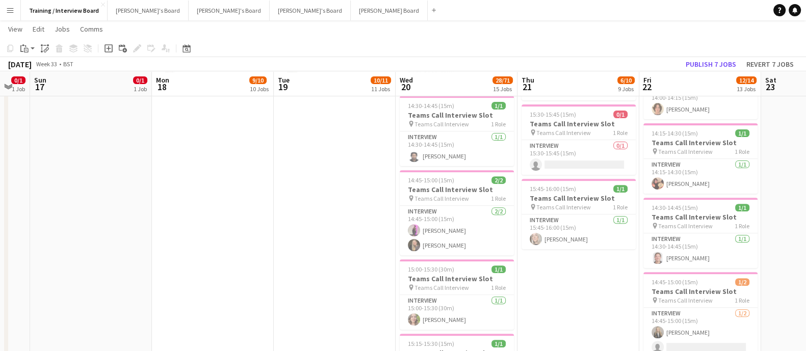
drag, startPoint x: 382, startPoint y: 282, endPoint x: 314, endPoint y: 271, distance: 69.2
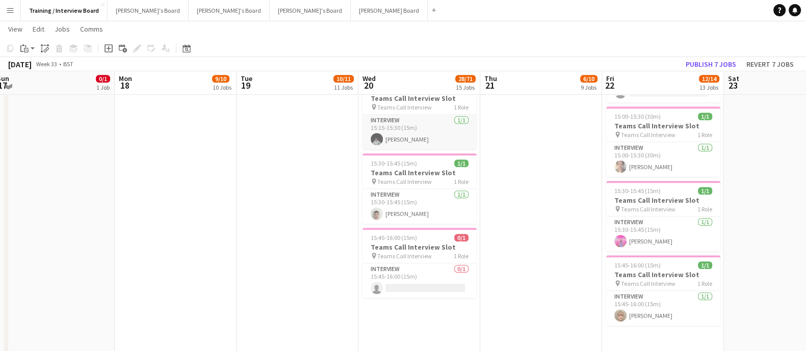
scroll to position [666, 0]
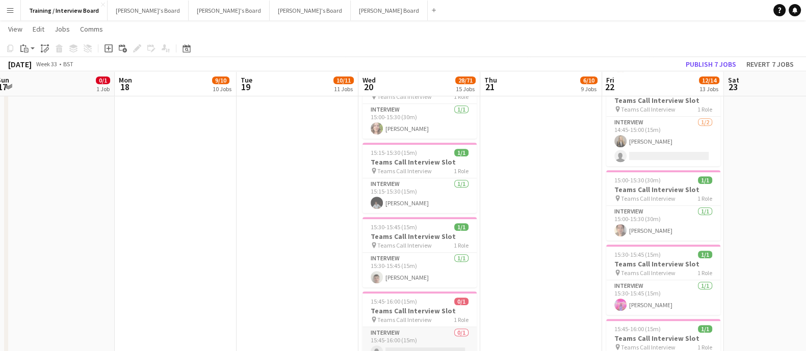
click at [417, 255] on app-card-role "Interview 0/1 15:45-16:00 (15m) single-neutral-actions" at bounding box center [420, 344] width 114 height 35
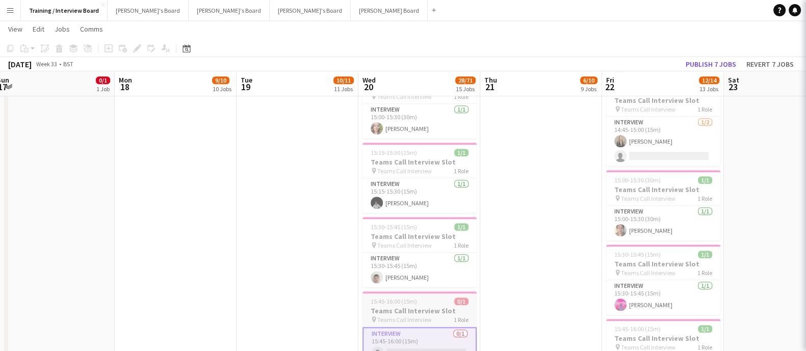
click at [423, 255] on h3 "Teams Call Interview Slot" at bounding box center [420, 310] width 114 height 9
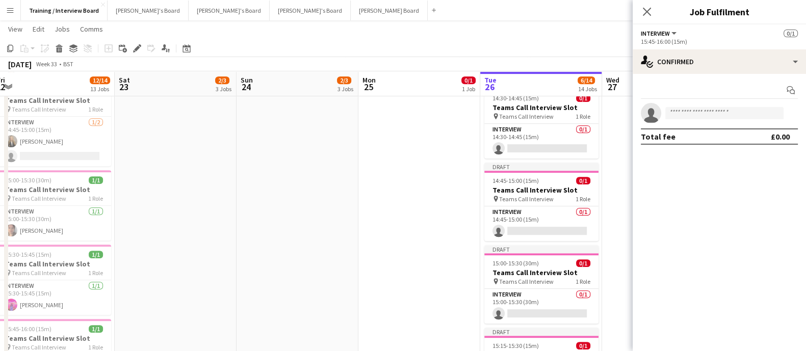
scroll to position [0, 331]
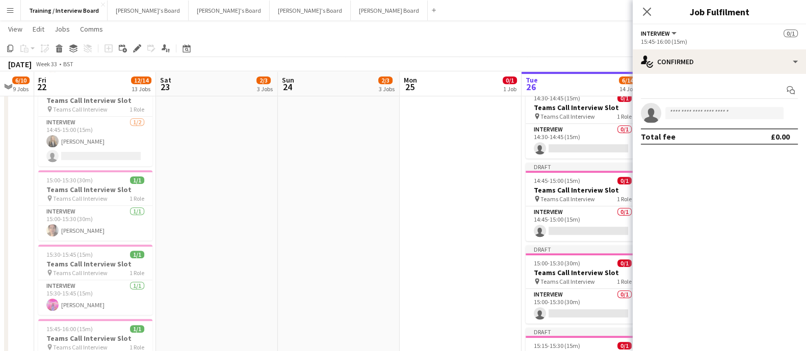
drag, startPoint x: 506, startPoint y: 299, endPoint x: 0, endPoint y: 264, distance: 507.1
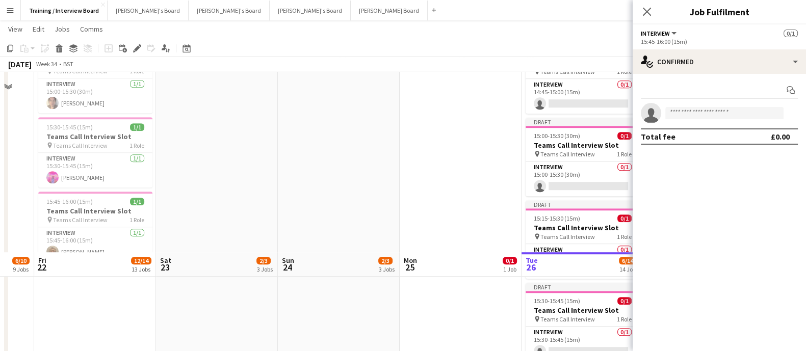
scroll to position [985, 0]
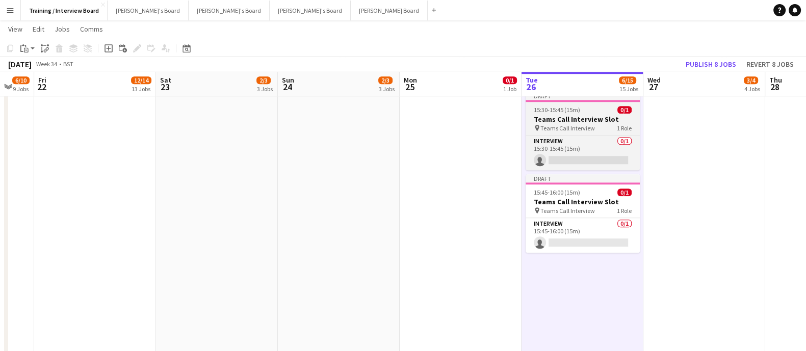
click at [586, 120] on h3 "Teams Call Interview Slot" at bounding box center [583, 119] width 114 height 9
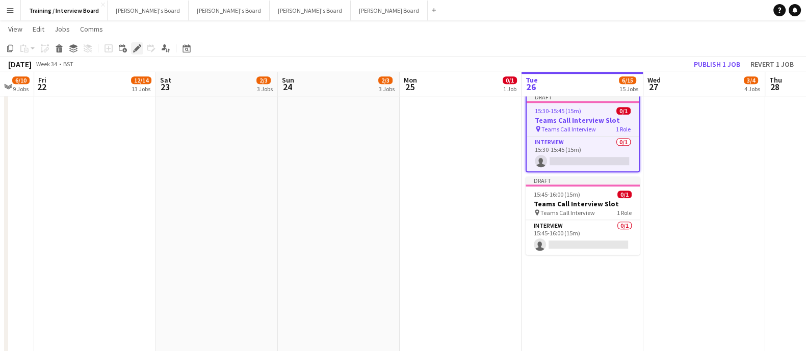
click at [131, 44] on div "Edit" at bounding box center [137, 48] width 12 height 12
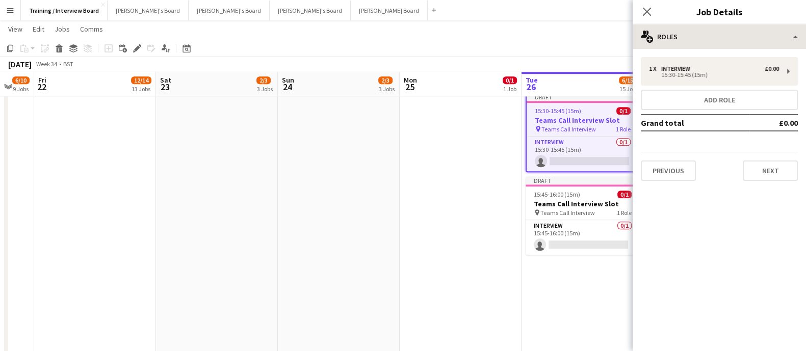
drag, startPoint x: 725, startPoint y: 51, endPoint x: 715, endPoint y: 37, distance: 17.3
click at [592, 49] on div "1 x Interview £0.00 15:30-15:45 (15m) Add role Grand total £0.00 Previous Next" at bounding box center [719, 119] width 173 height 140
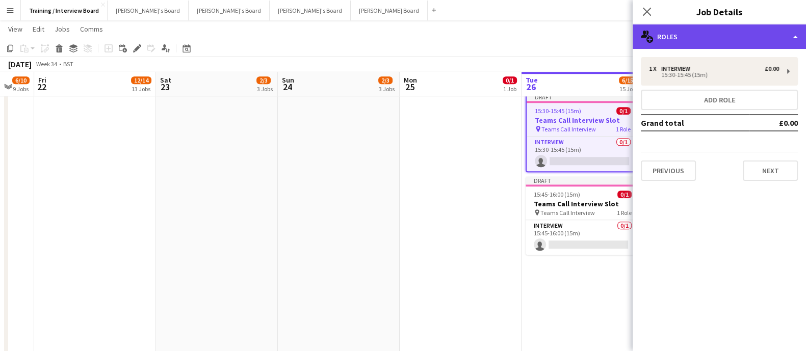
click at [592, 37] on div "multiple-users-add Roles" at bounding box center [719, 36] width 173 height 24
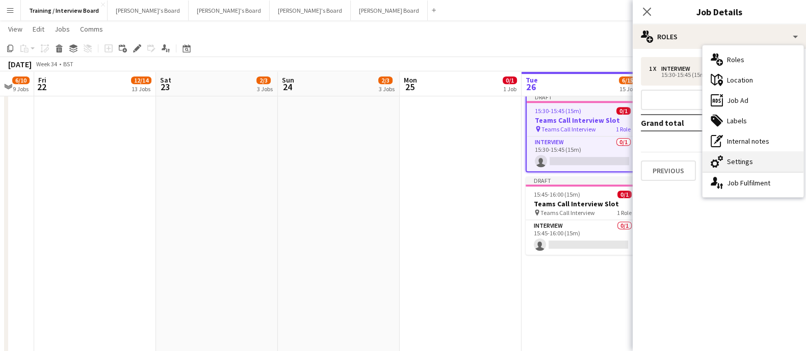
click at [592, 159] on div "cog-double-3 Settings" at bounding box center [753, 161] width 101 height 20
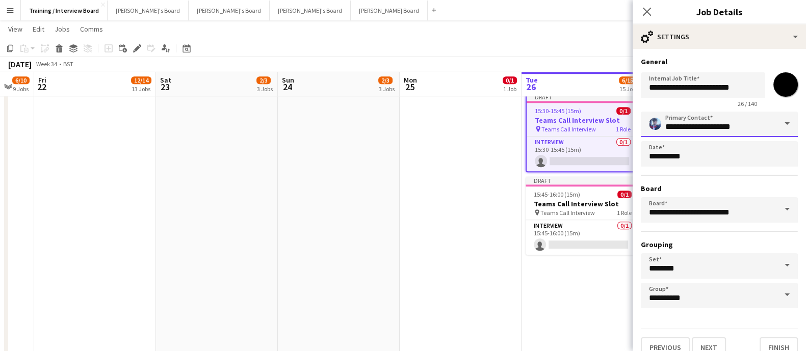
click at [592, 133] on input "**********" at bounding box center [719, 124] width 157 height 25
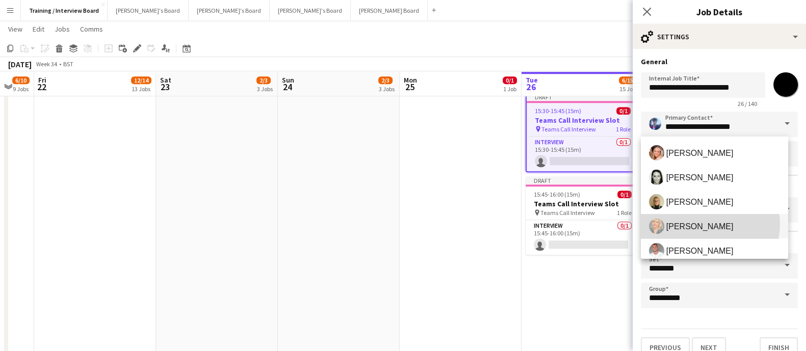
click at [592, 224] on span "[PERSON_NAME]" at bounding box center [699, 227] width 67 height 10
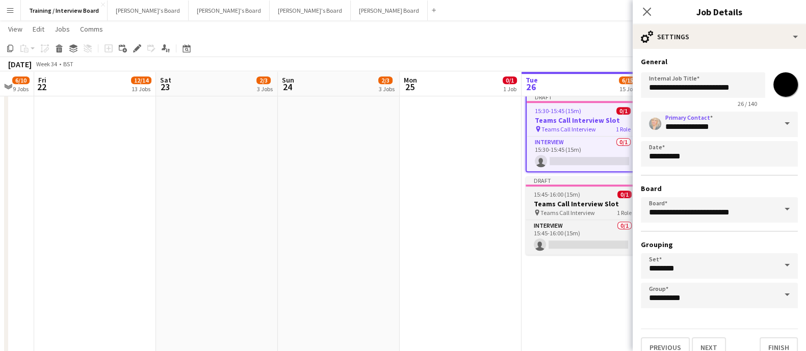
click at [592, 196] on div "15:45-16:00 (15m) 0/1" at bounding box center [583, 195] width 114 height 8
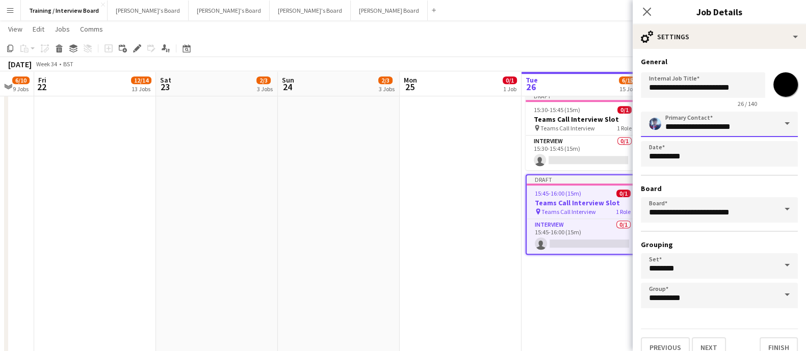
click at [592, 133] on input "**********" at bounding box center [719, 124] width 157 height 25
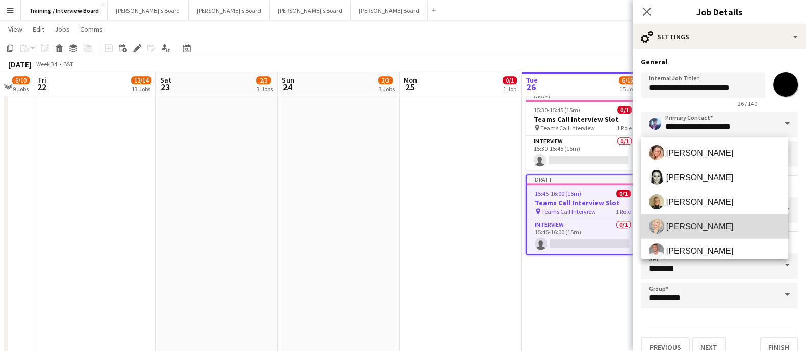
click at [592, 228] on span "[PERSON_NAME]" at bounding box center [699, 227] width 67 height 10
type input "**********"
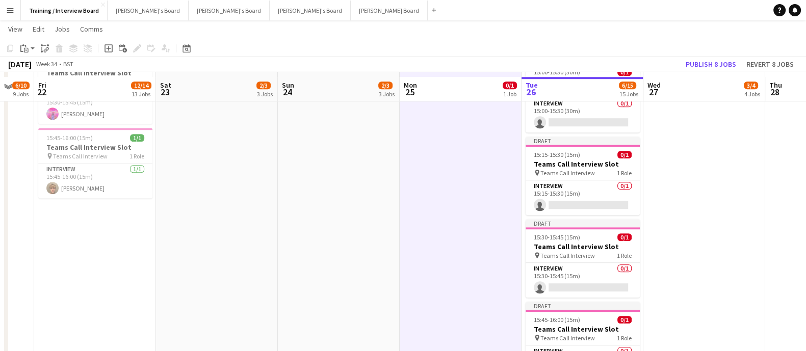
scroll to position [921, 0]
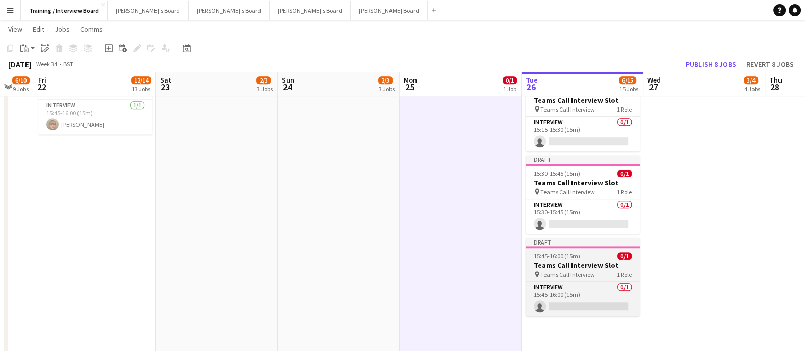
click at [592, 246] on div at bounding box center [583, 247] width 114 height 2
click at [592, 255] on h3 "Teams Call Interview Slot" at bounding box center [583, 265] width 114 height 9
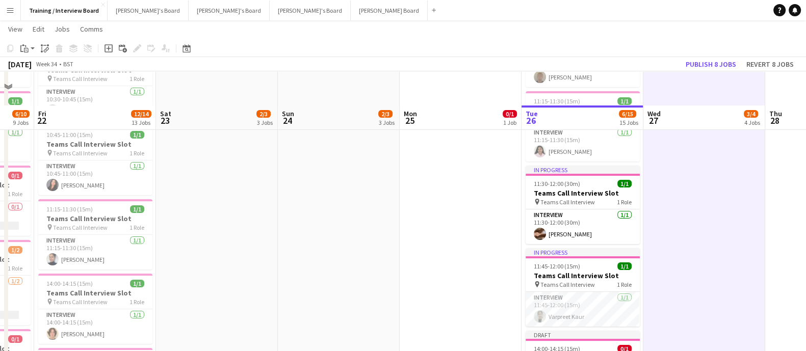
scroll to position [284, 0]
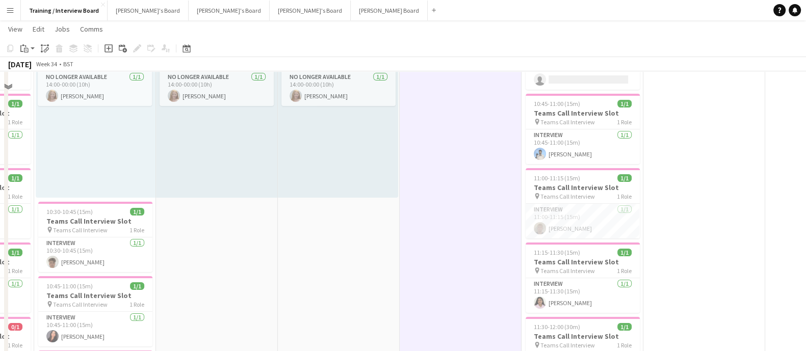
scroll to position [0, 0]
